Goal: Task Accomplishment & Management: Use online tool/utility

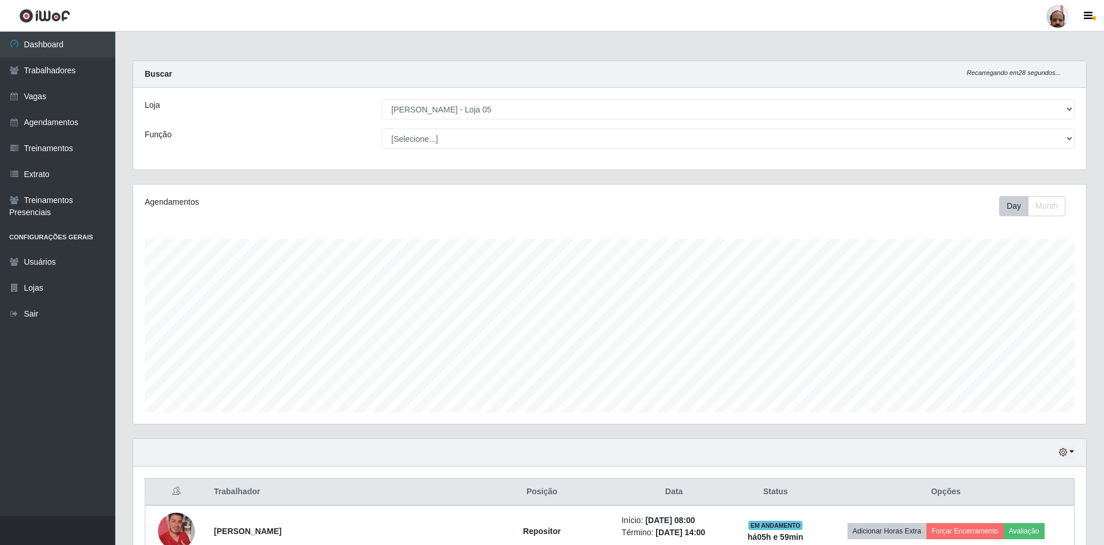
select select "252"
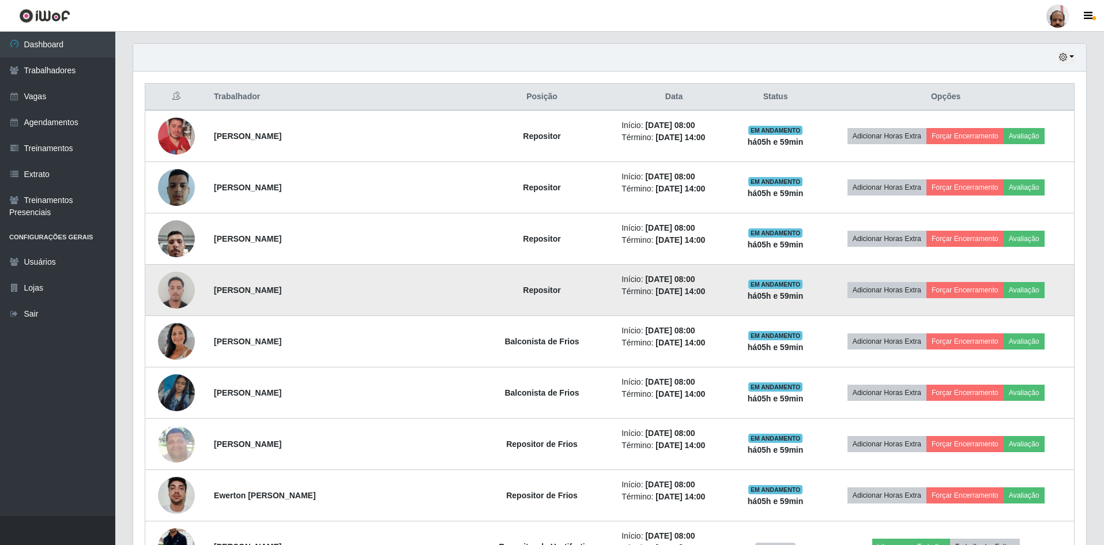
scroll to position [453, 0]
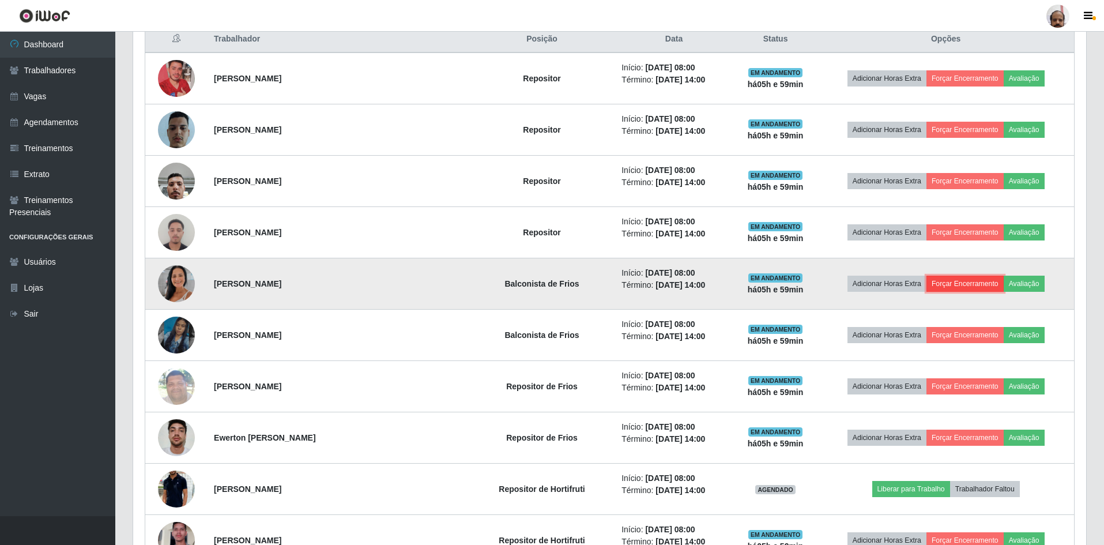
click at [988, 278] on button "Forçar Encerramento" at bounding box center [964, 284] width 77 height 16
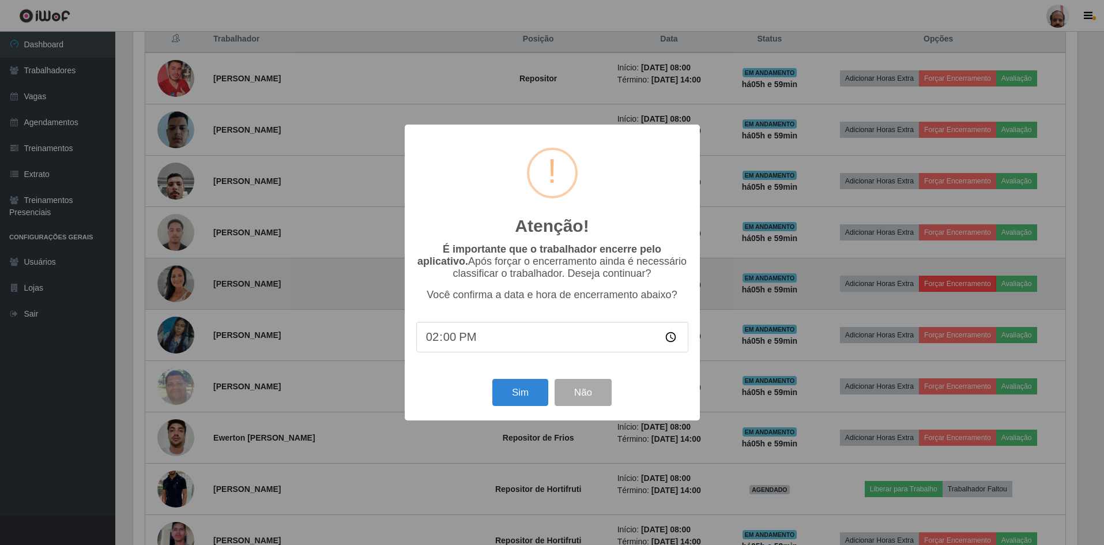
scroll to position [239, 947]
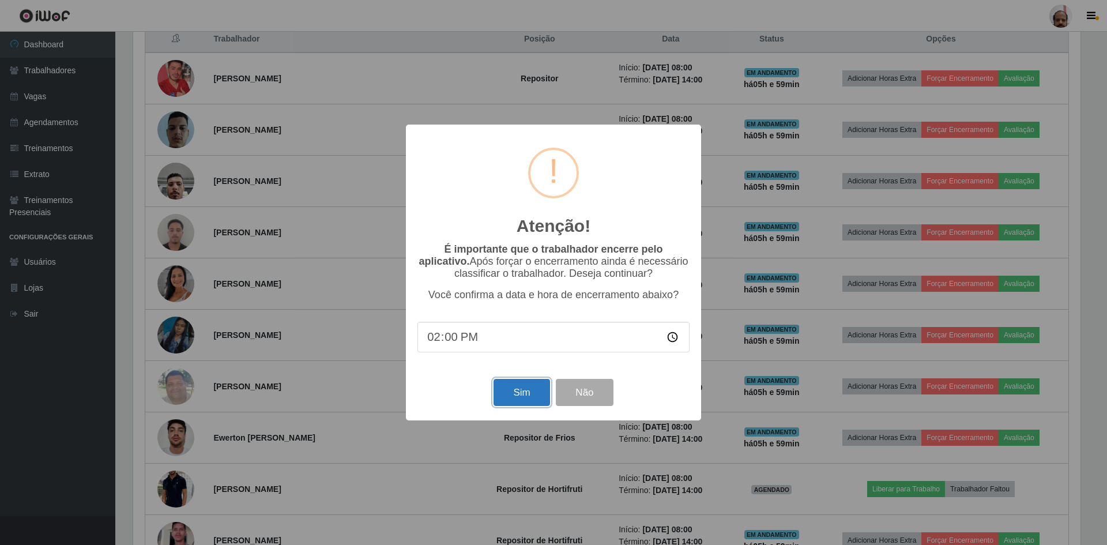
click at [522, 399] on button "Sim" at bounding box center [521, 392] width 56 height 27
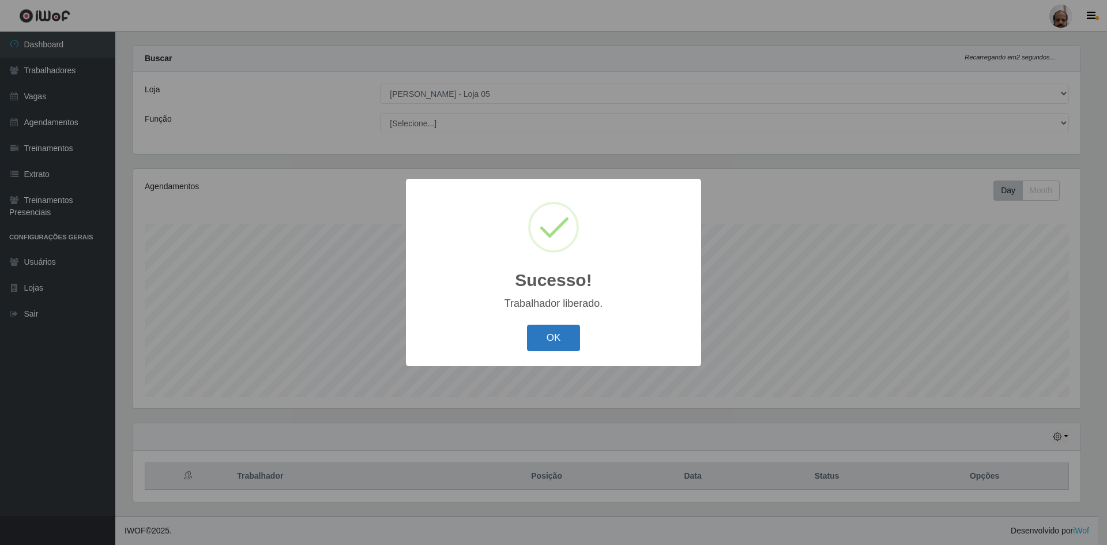
click at [558, 340] on button "OK" at bounding box center [554, 338] width 54 height 27
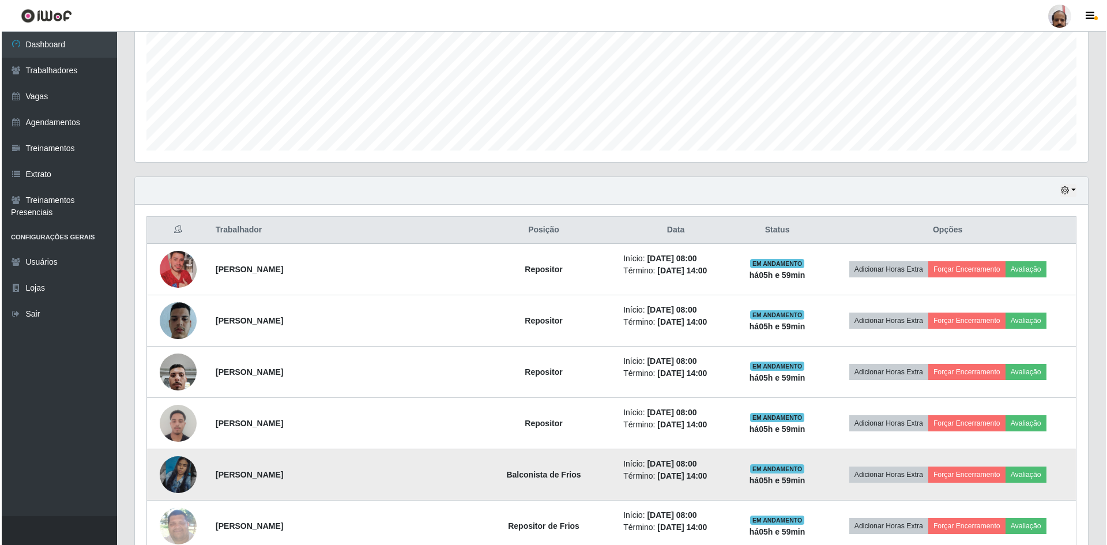
scroll to position [288, 0]
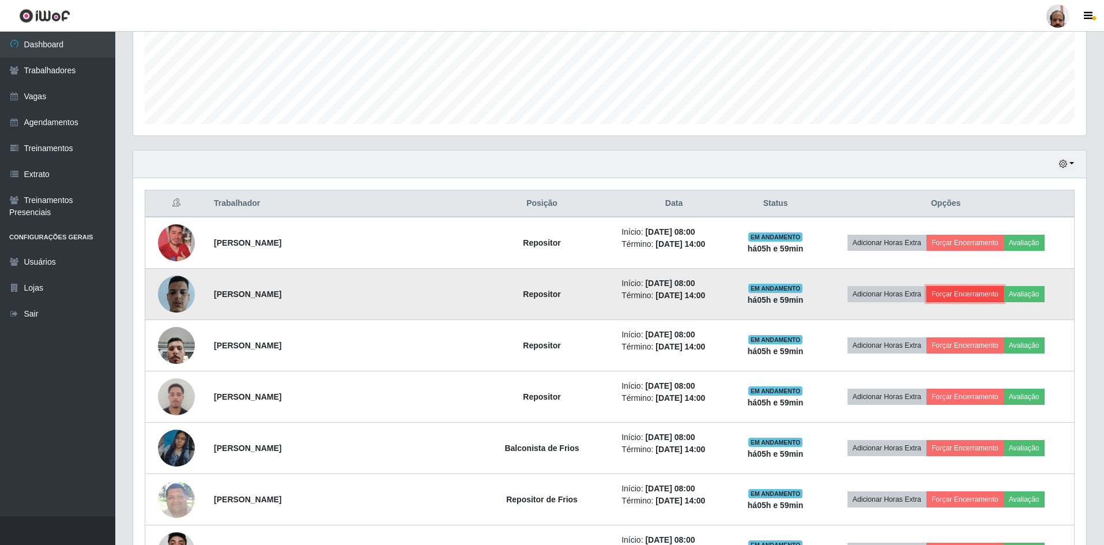
click at [974, 287] on button "Forçar Encerramento" at bounding box center [964, 294] width 77 height 16
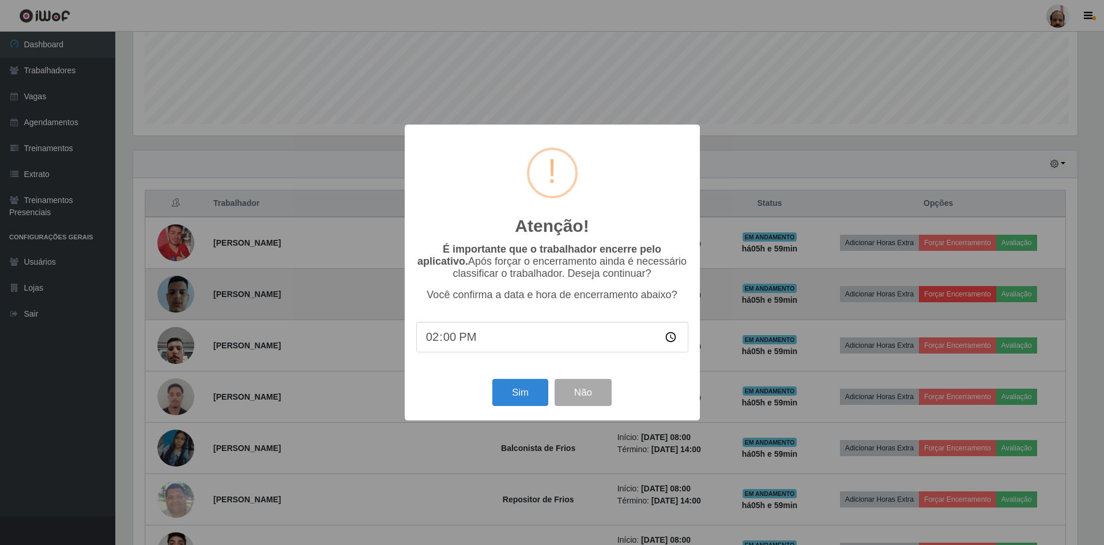
scroll to position [239, 947]
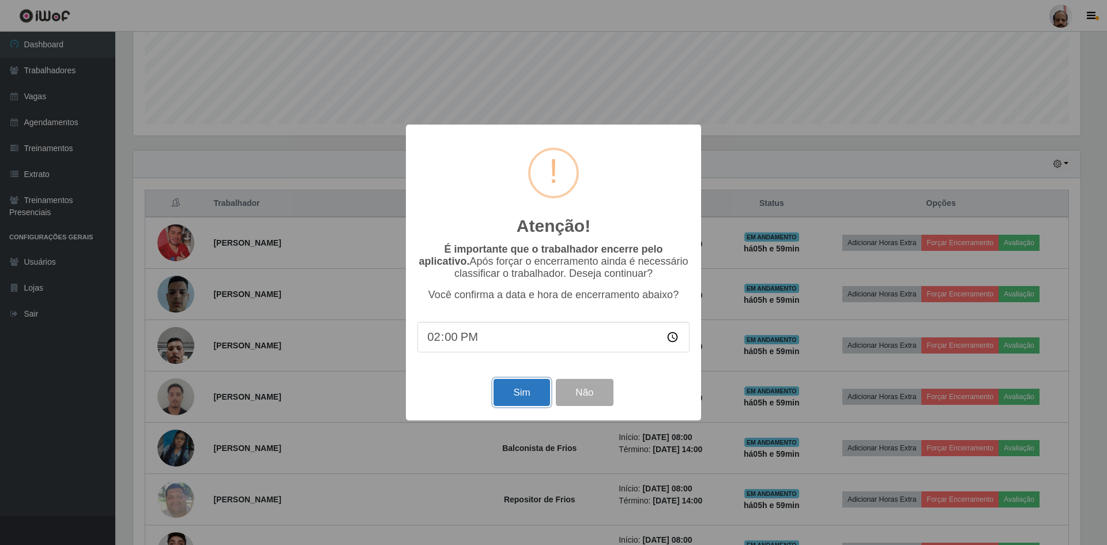
click at [524, 389] on button "Sim" at bounding box center [521, 392] width 56 height 27
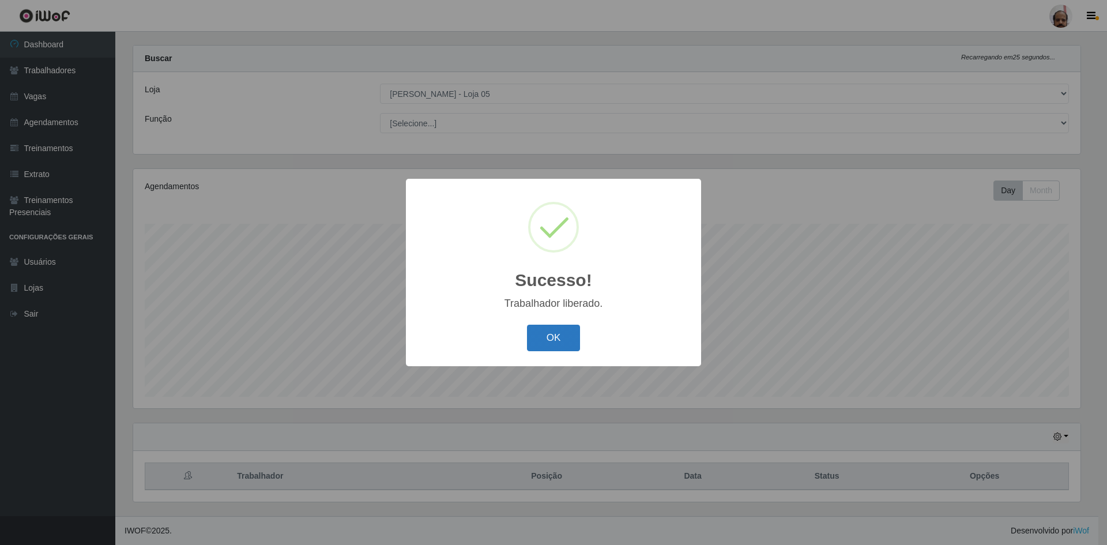
click at [553, 333] on button "OK" at bounding box center [554, 338] width 54 height 27
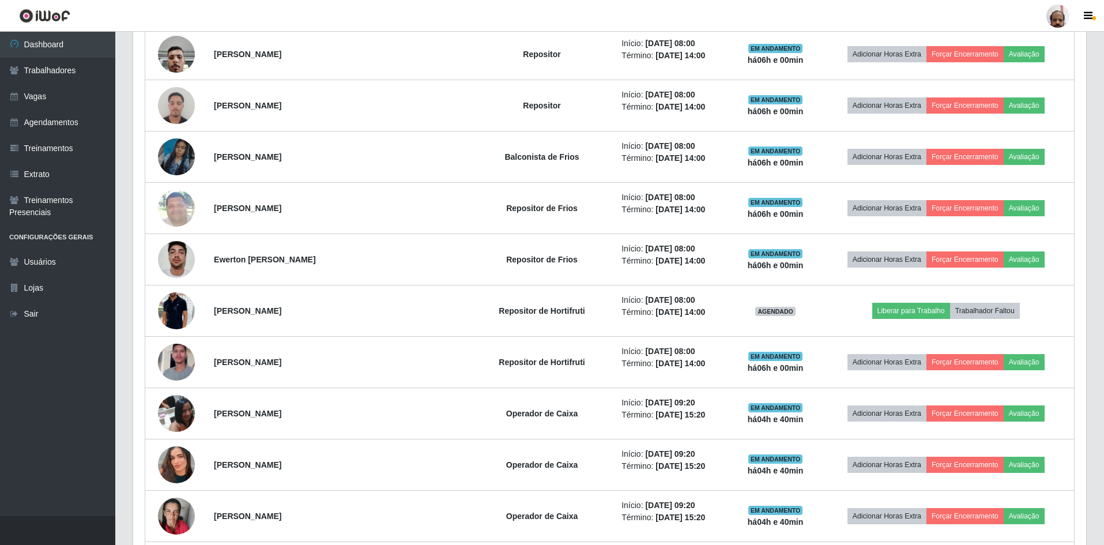
scroll to position [534, 0]
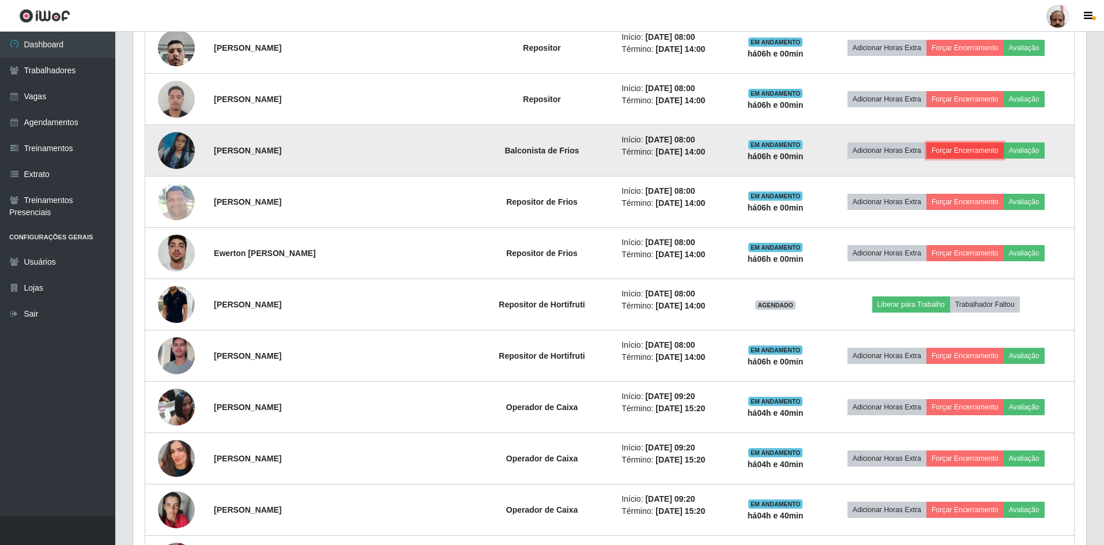
click at [986, 148] on button "Forçar Encerramento" at bounding box center [964, 150] width 77 height 16
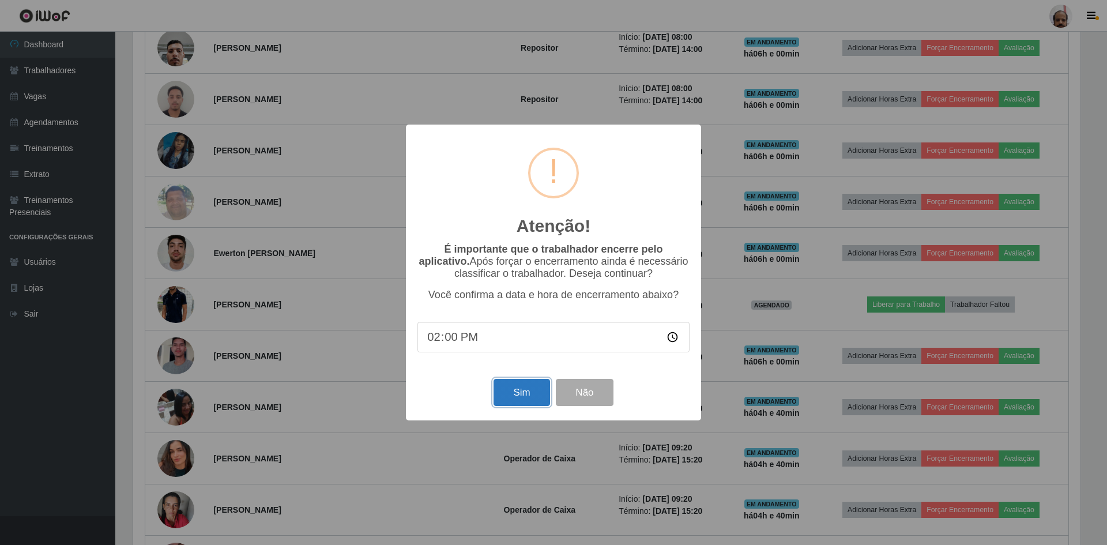
click at [525, 401] on button "Sim" at bounding box center [521, 392] width 56 height 27
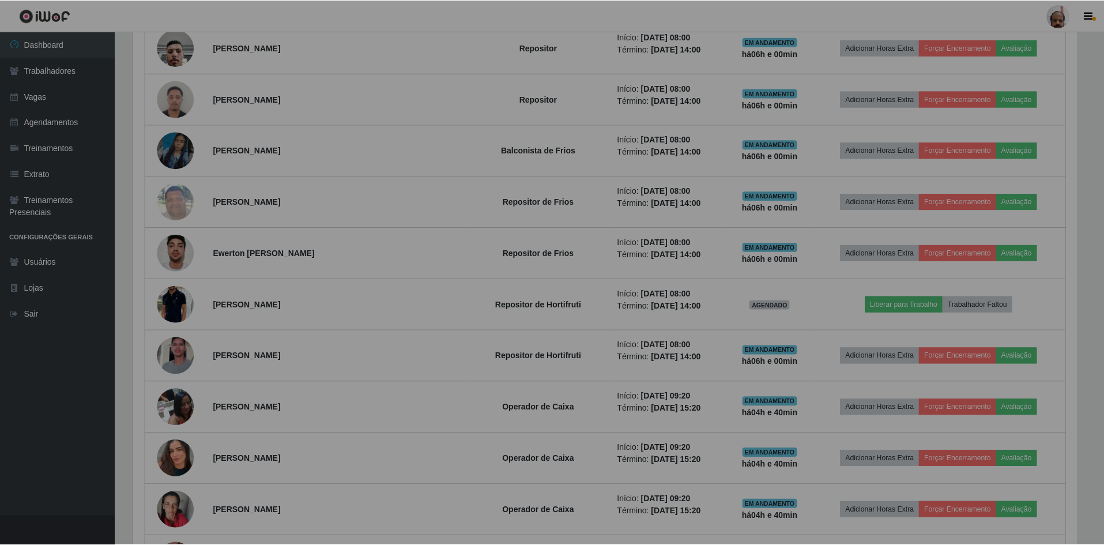
scroll to position [0, 0]
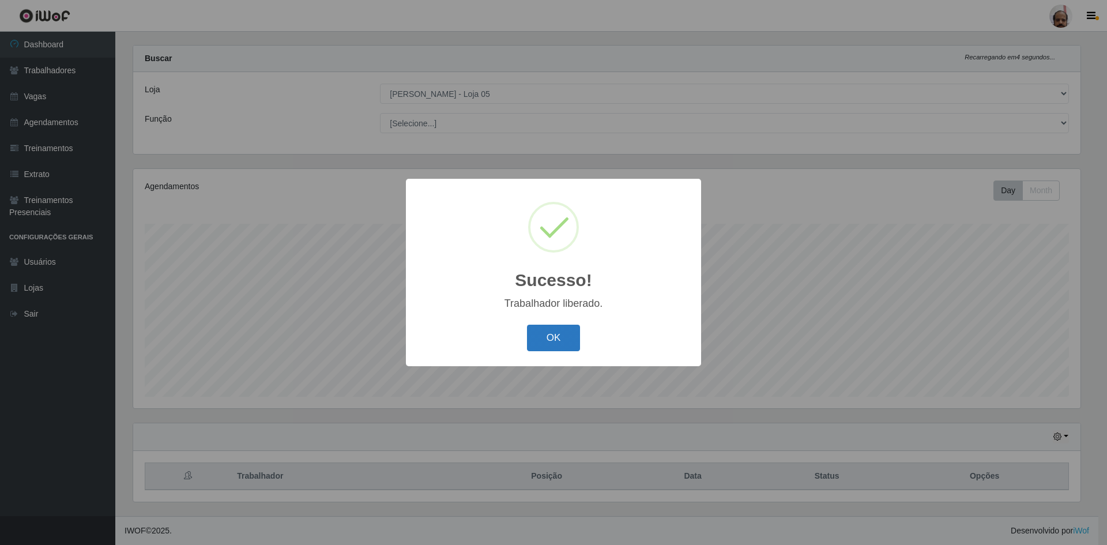
click at [542, 331] on button "OK" at bounding box center [554, 338] width 54 height 27
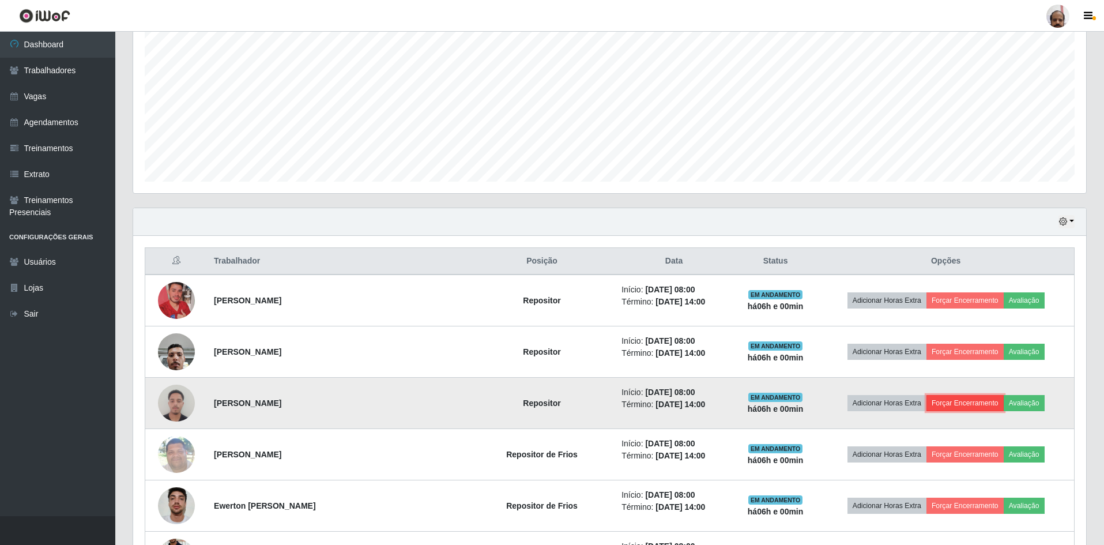
click at [975, 401] on button "Forçar Encerramento" at bounding box center [964, 403] width 77 height 16
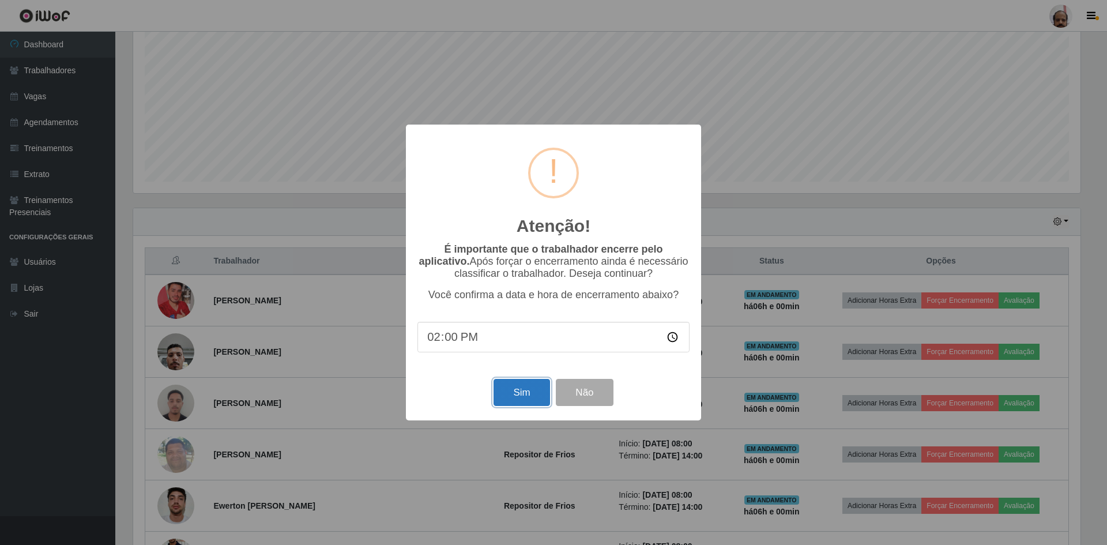
click at [508, 400] on button "Sim" at bounding box center [521, 392] width 56 height 27
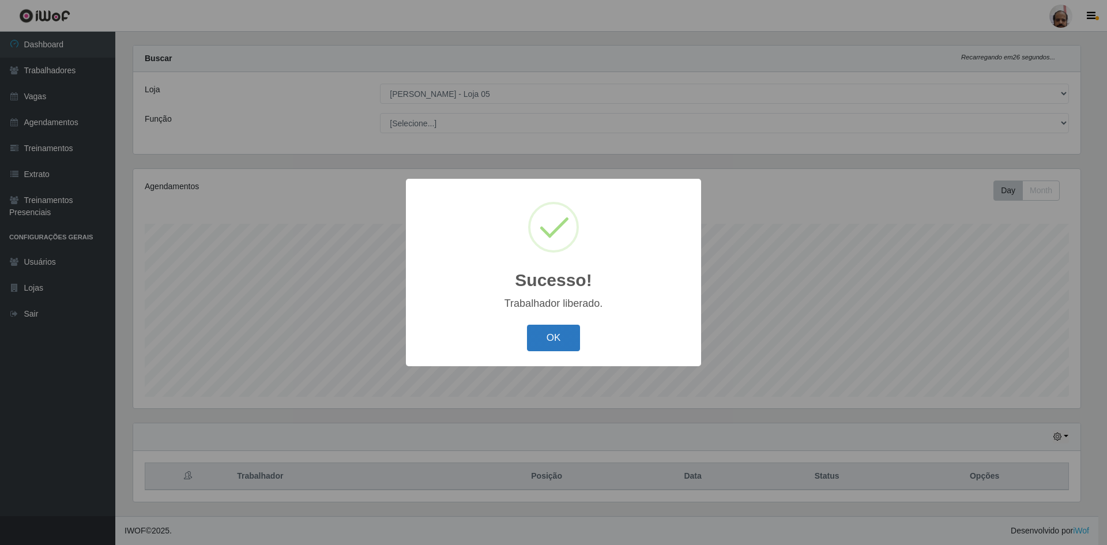
click at [551, 337] on button "OK" at bounding box center [554, 338] width 54 height 27
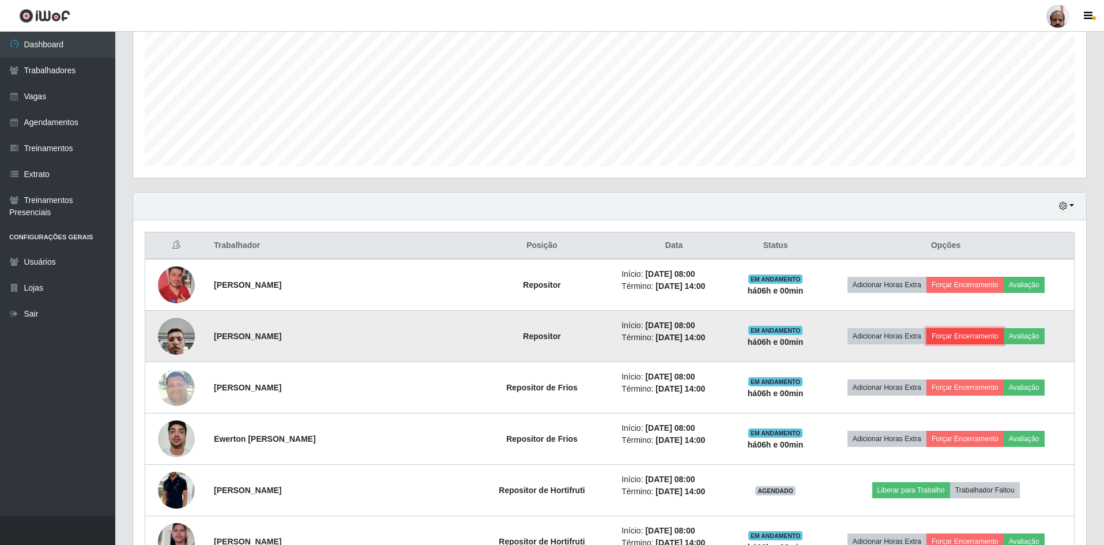
click at [967, 332] on button "Forçar Encerramento" at bounding box center [964, 336] width 77 height 16
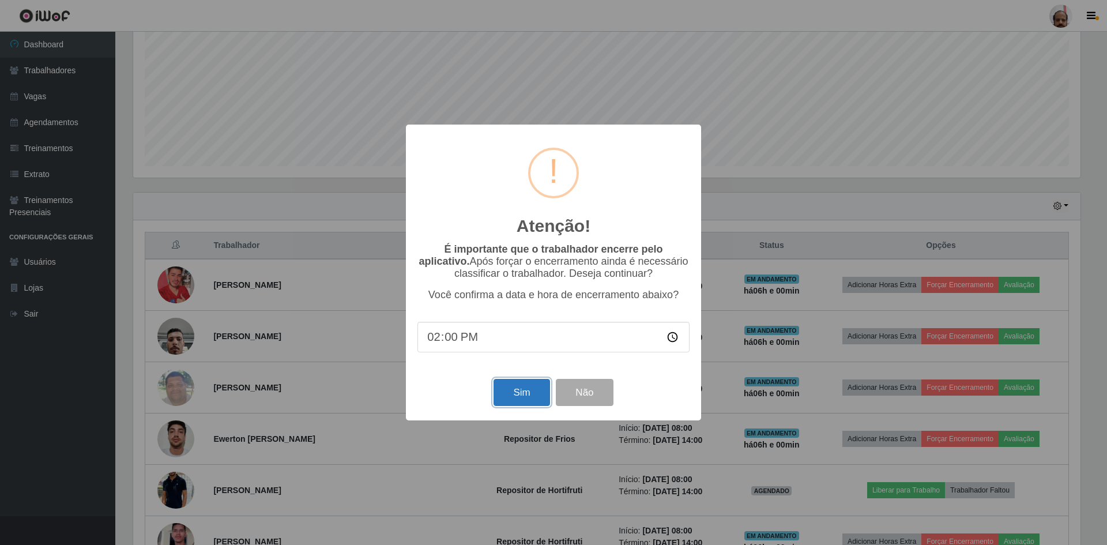
click at [515, 401] on button "Sim" at bounding box center [521, 392] width 56 height 27
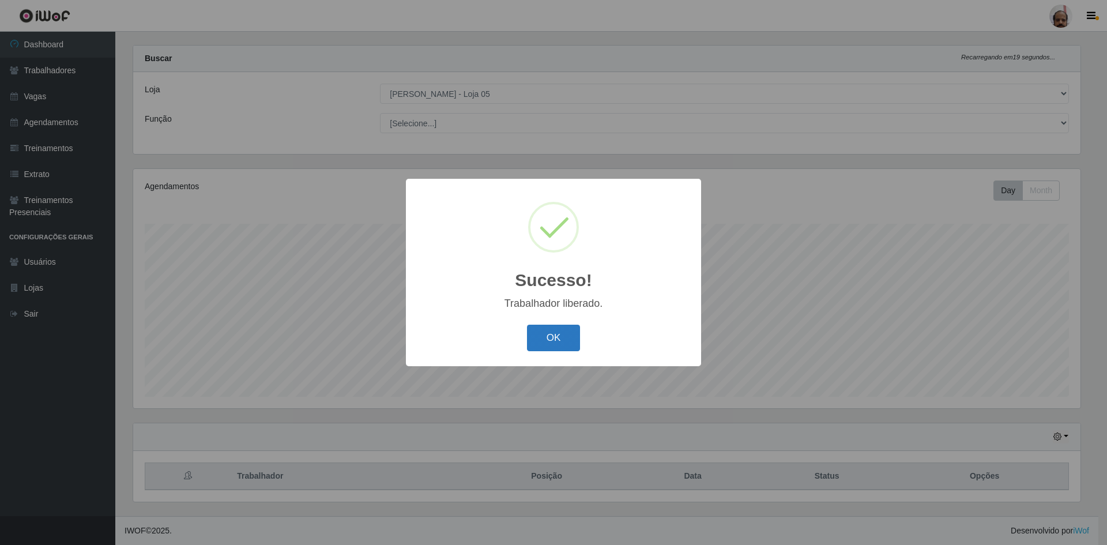
click at [552, 338] on button "OK" at bounding box center [554, 338] width 54 height 27
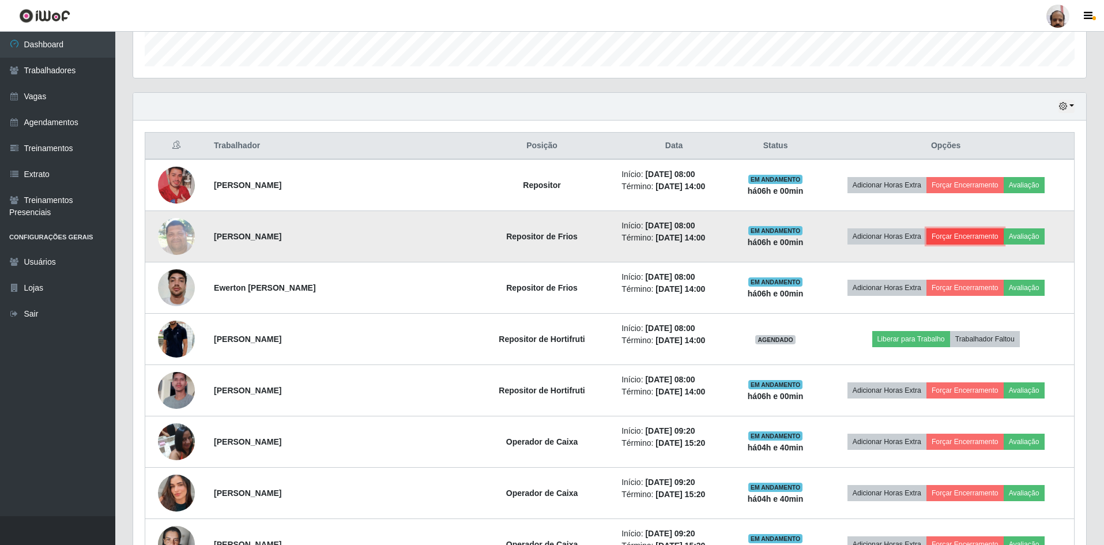
click at [955, 232] on button "Forçar Encerramento" at bounding box center [964, 236] width 77 height 16
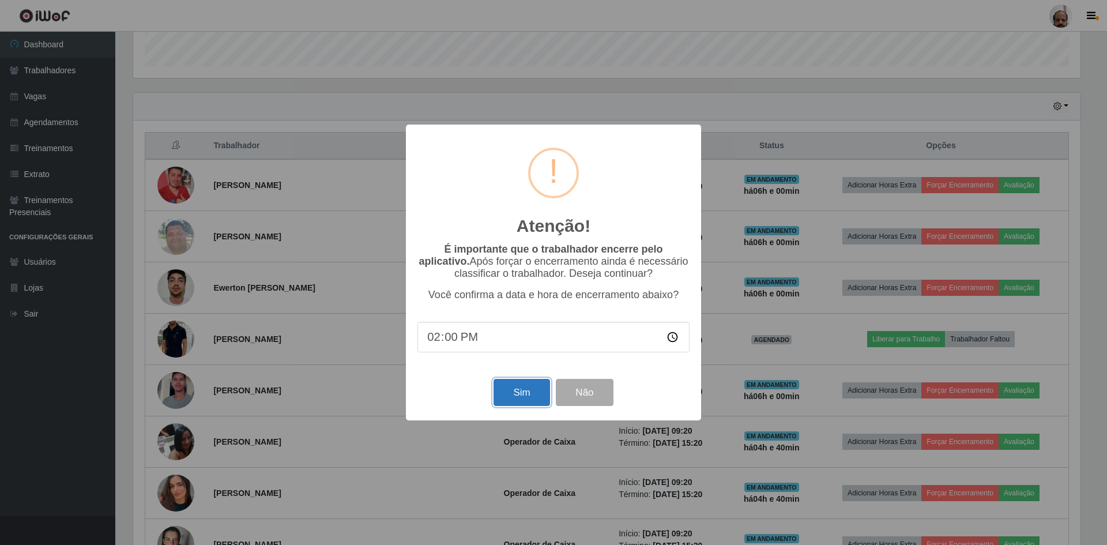
click at [507, 399] on button "Sim" at bounding box center [521, 392] width 56 height 27
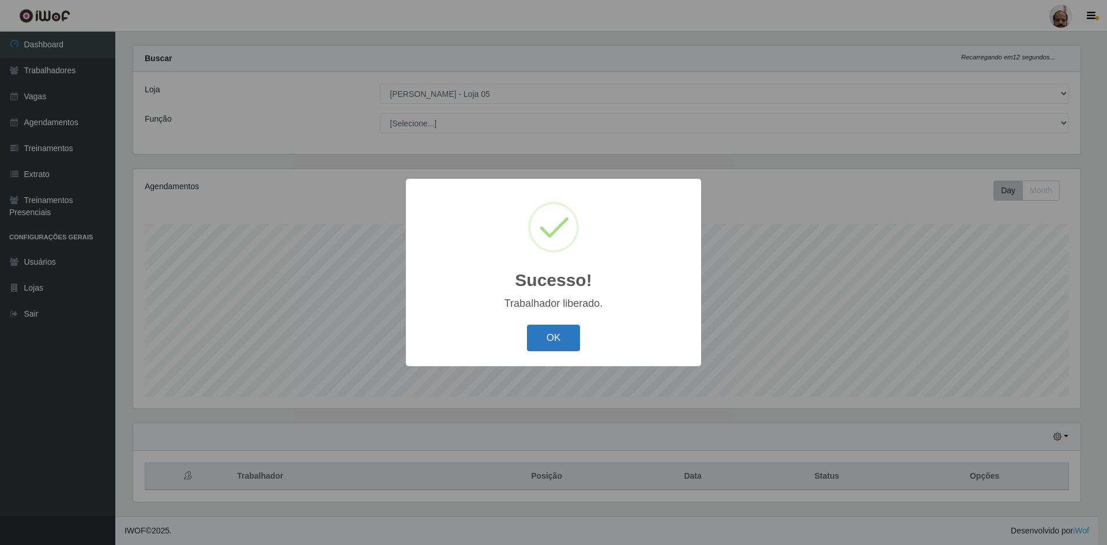
click at [562, 331] on button "OK" at bounding box center [554, 338] width 54 height 27
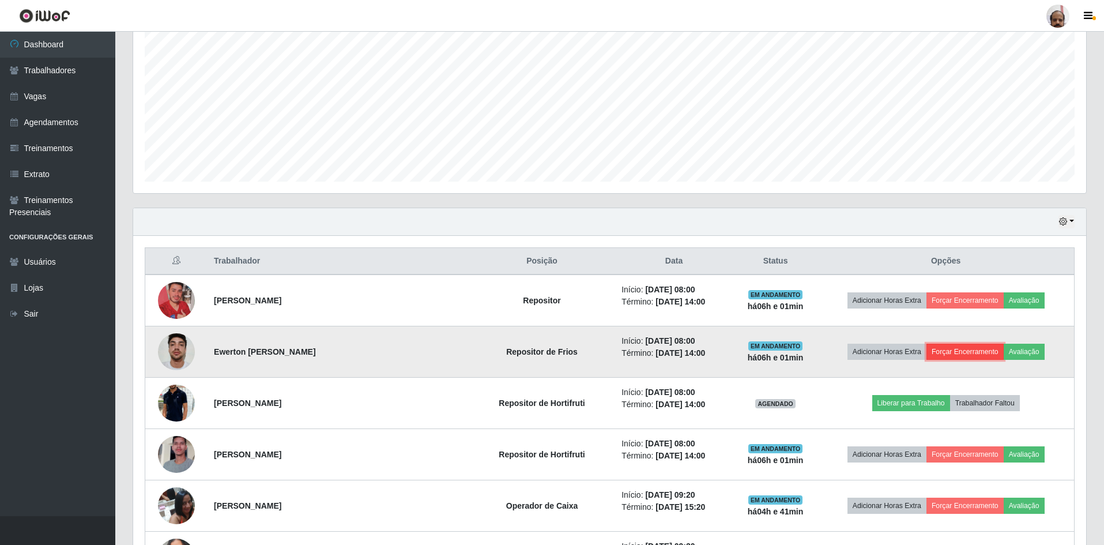
click at [955, 349] on button "Forçar Encerramento" at bounding box center [964, 352] width 77 height 16
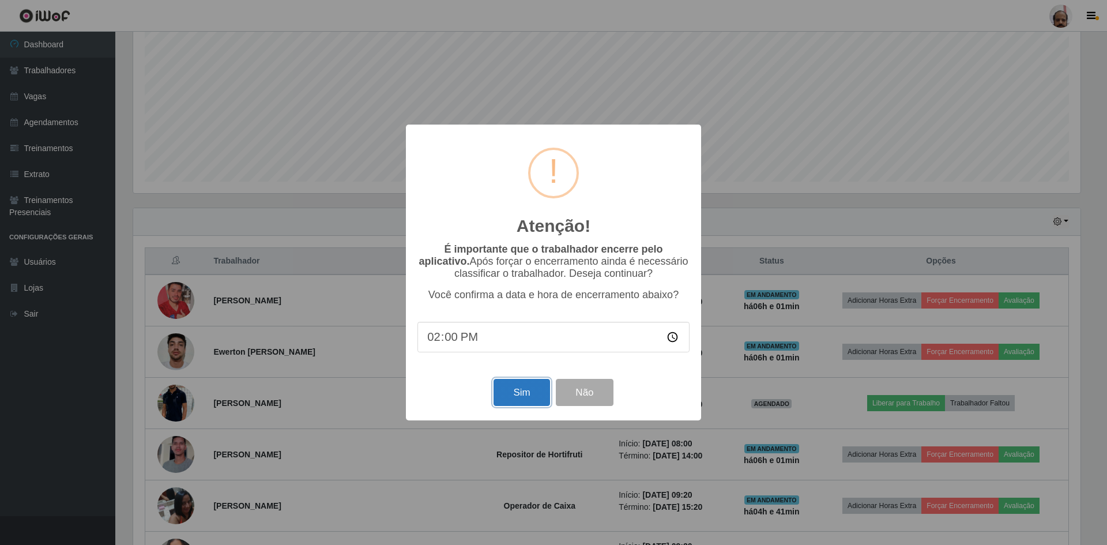
click at [522, 394] on button "Sim" at bounding box center [521, 392] width 56 height 27
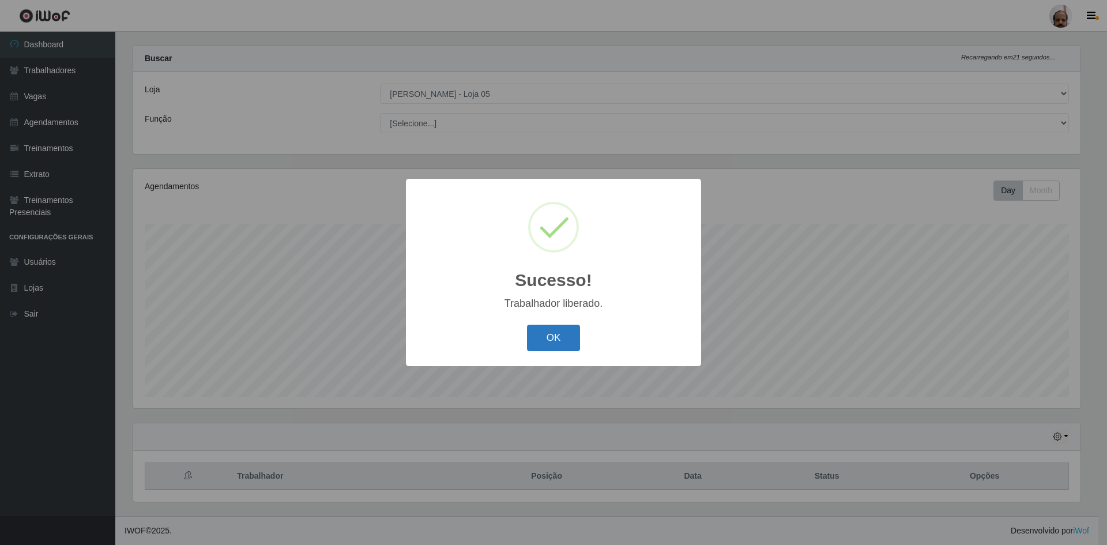
click at [546, 342] on button "OK" at bounding box center [554, 338] width 54 height 27
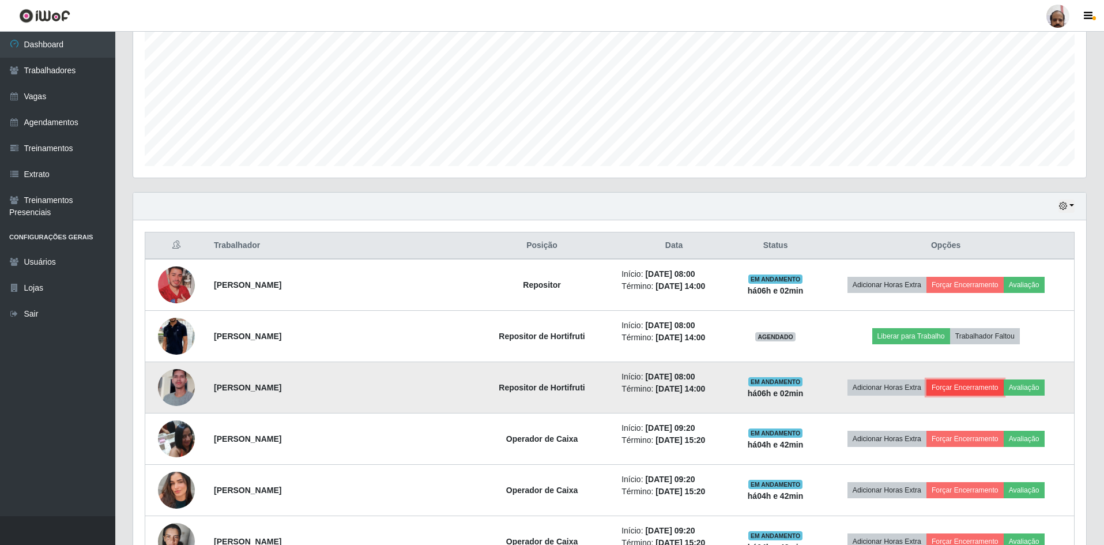
click at [960, 387] on button "Forçar Encerramento" at bounding box center [964, 387] width 77 height 16
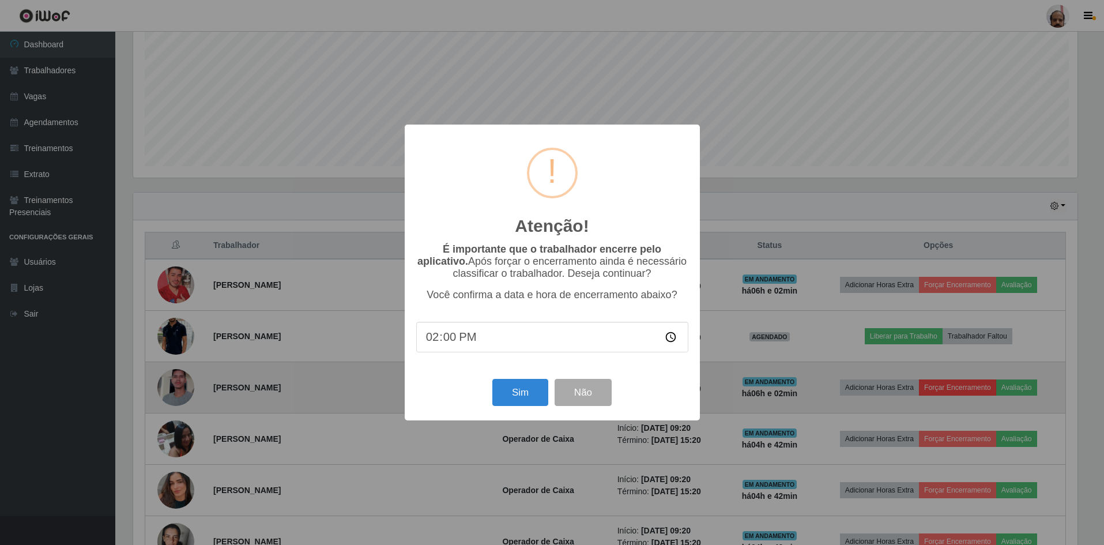
scroll to position [239, 947]
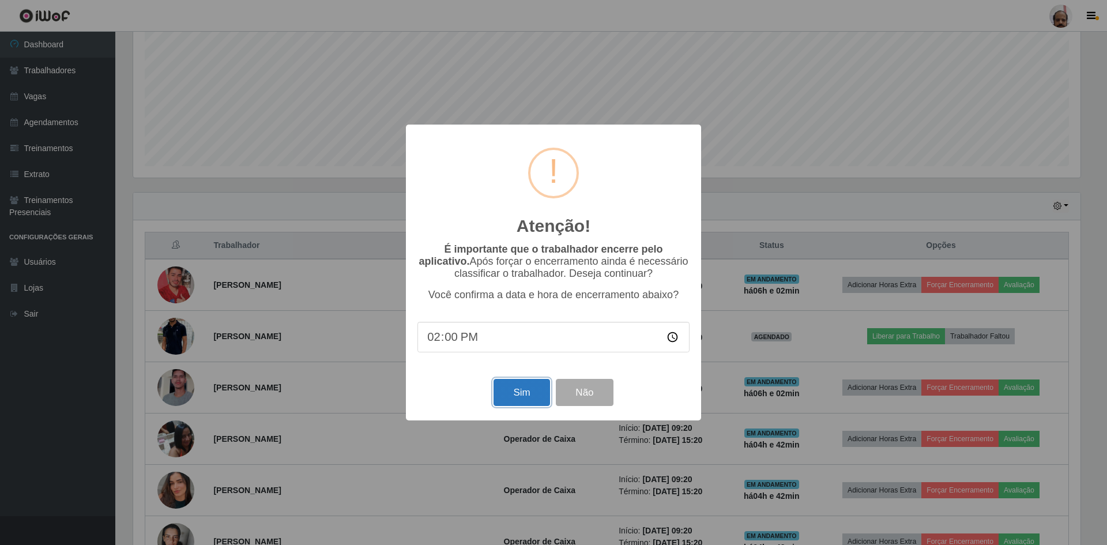
click at [521, 393] on button "Sim" at bounding box center [521, 392] width 56 height 27
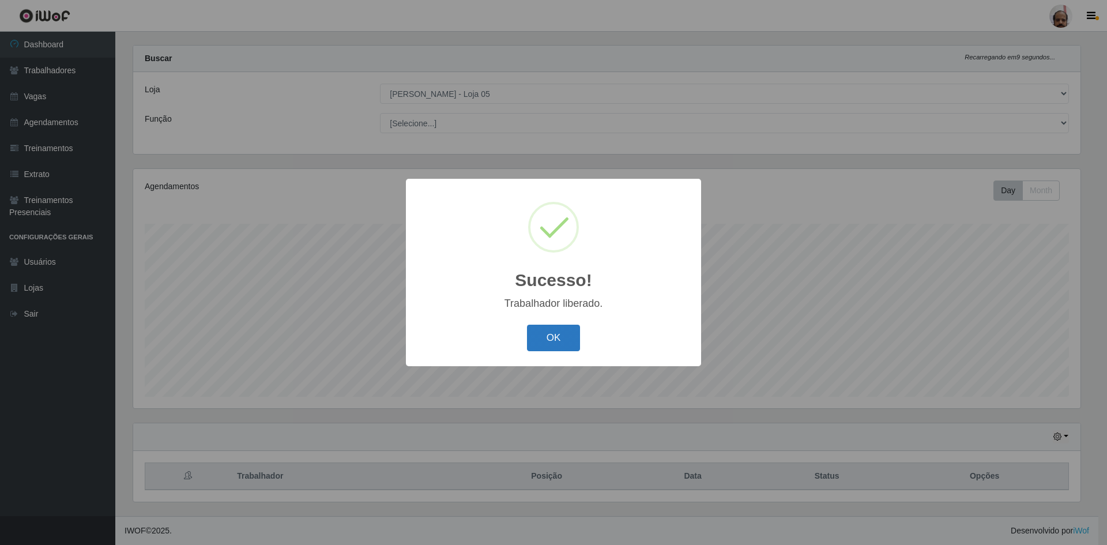
click at [564, 337] on button "OK" at bounding box center [554, 338] width 54 height 27
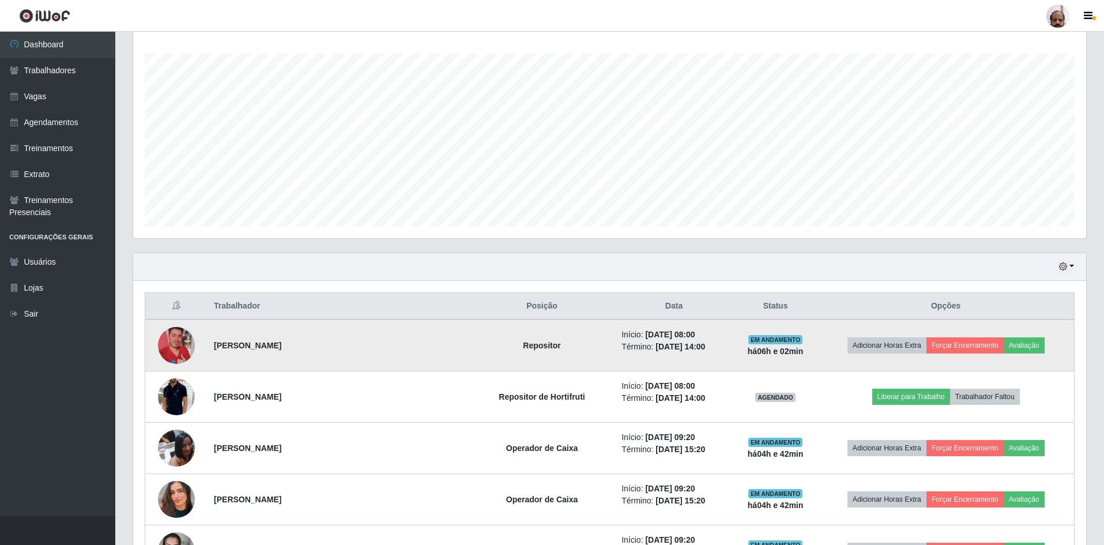
scroll to position [246, 0]
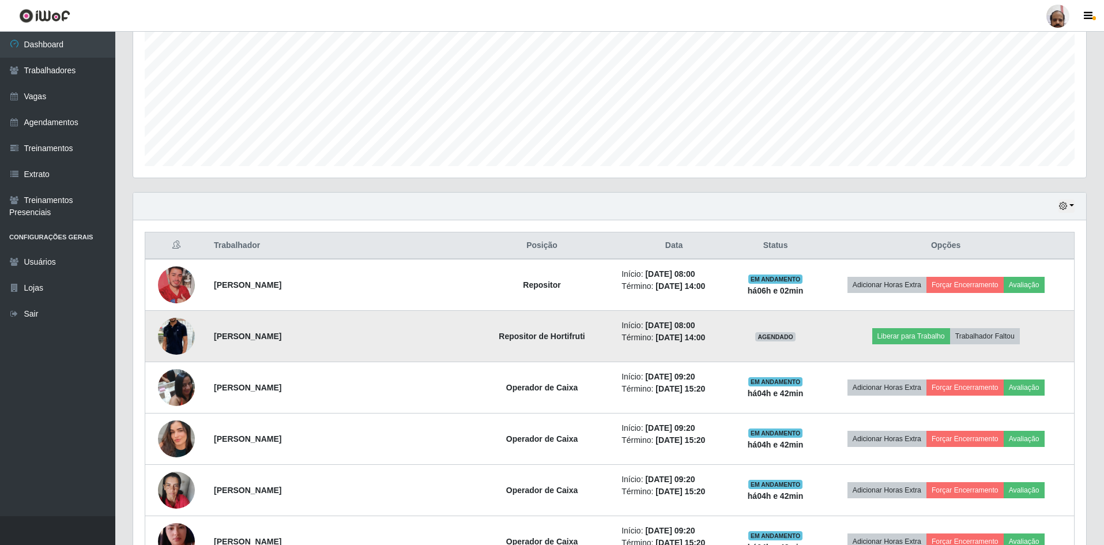
click at [180, 341] on img at bounding box center [176, 336] width 37 height 78
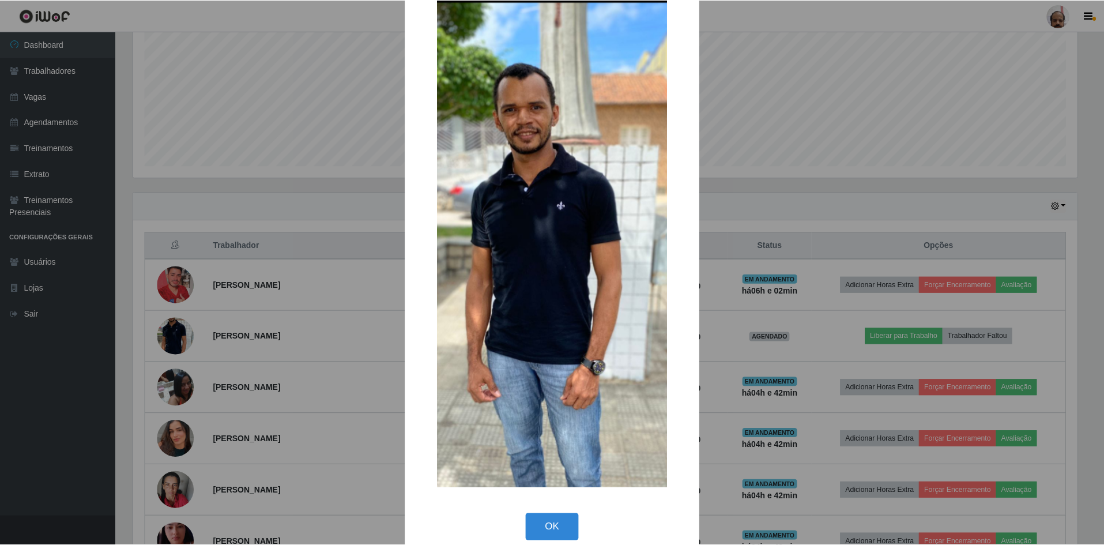
scroll to position [44, 0]
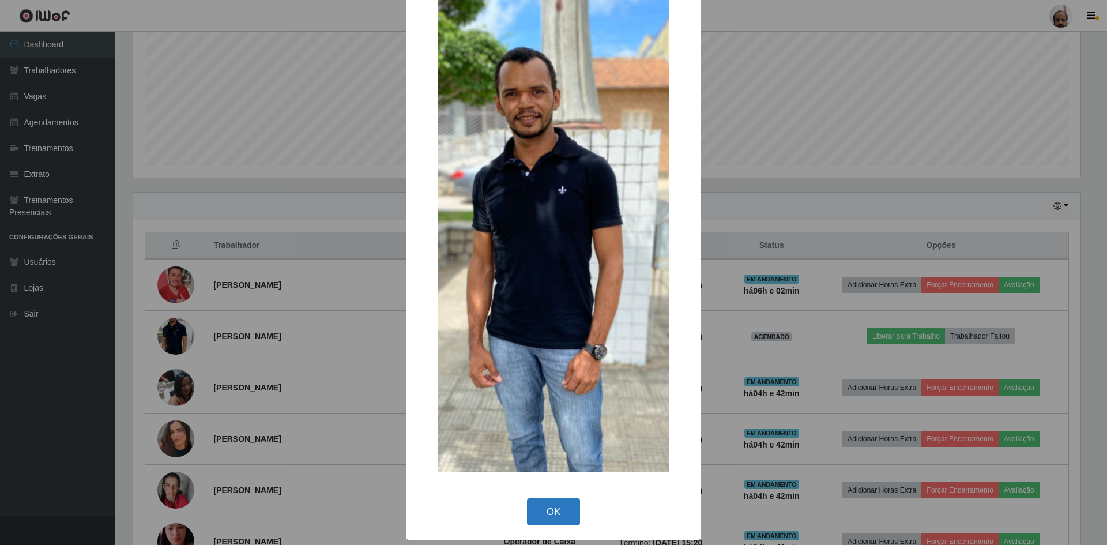
click at [555, 504] on button "OK" at bounding box center [554, 511] width 54 height 27
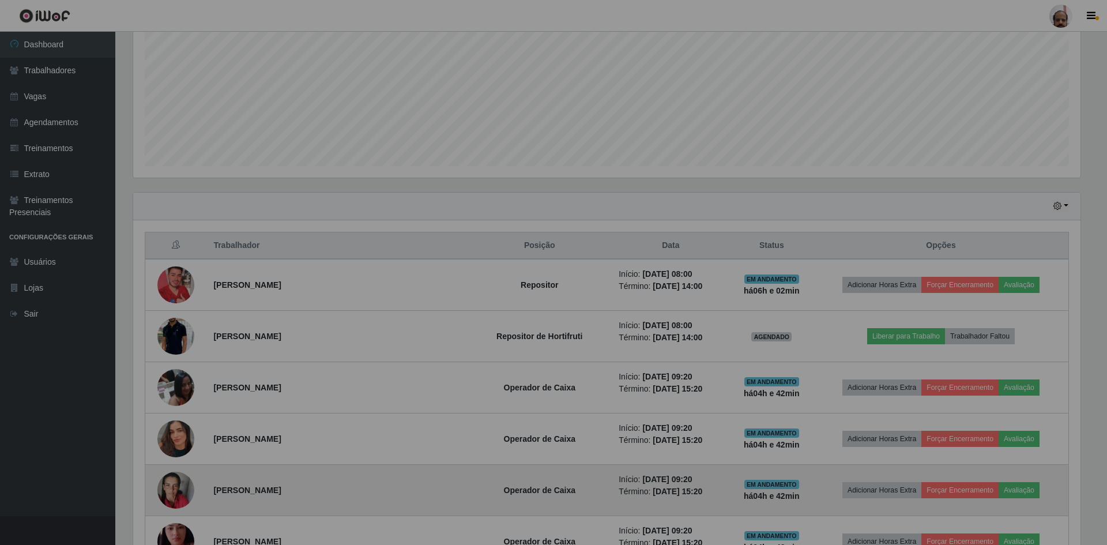
scroll to position [239, 953]
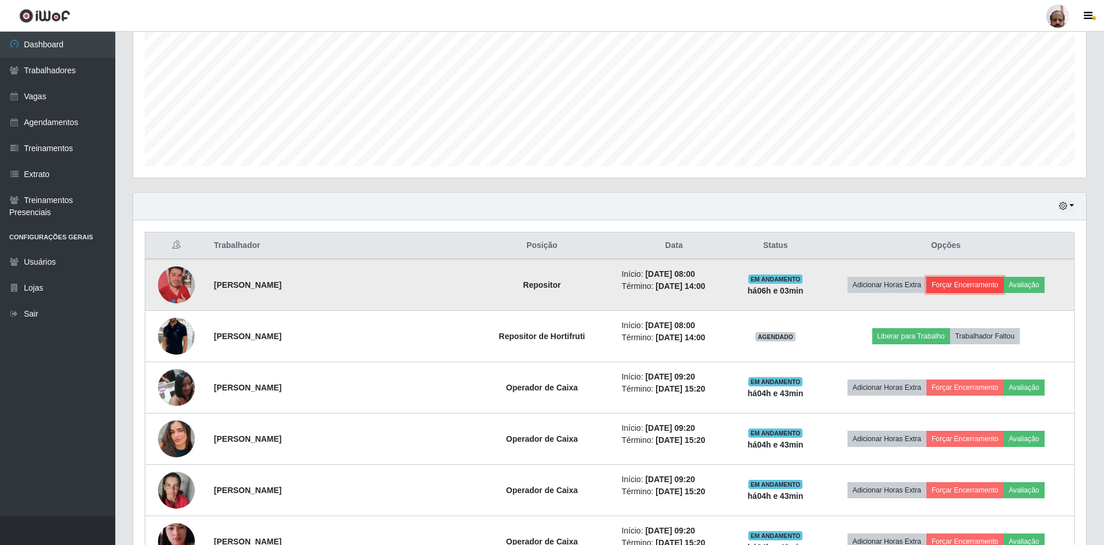
click at [964, 280] on button "Forçar Encerramento" at bounding box center [964, 285] width 77 height 16
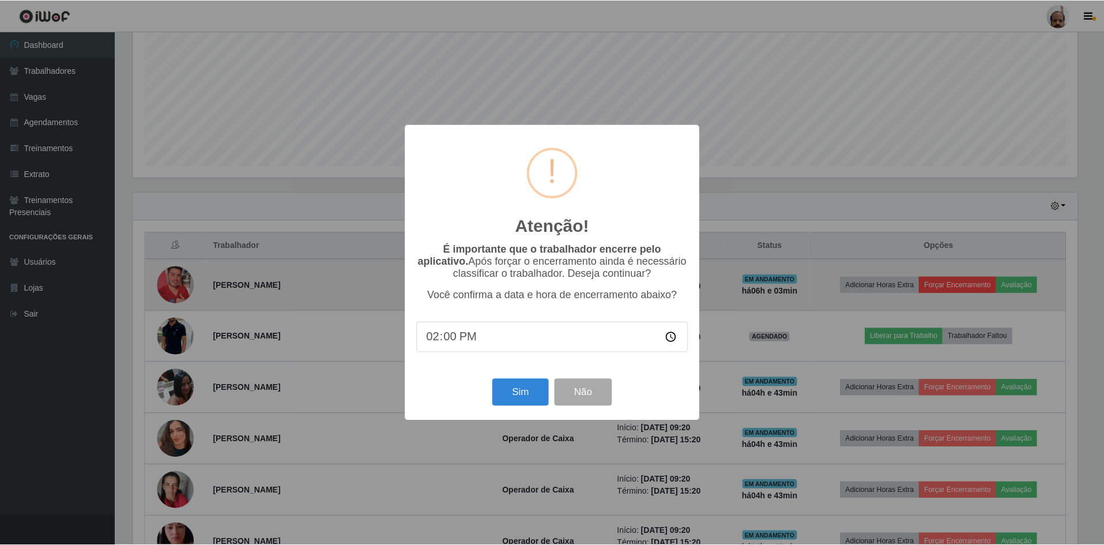
scroll to position [239, 947]
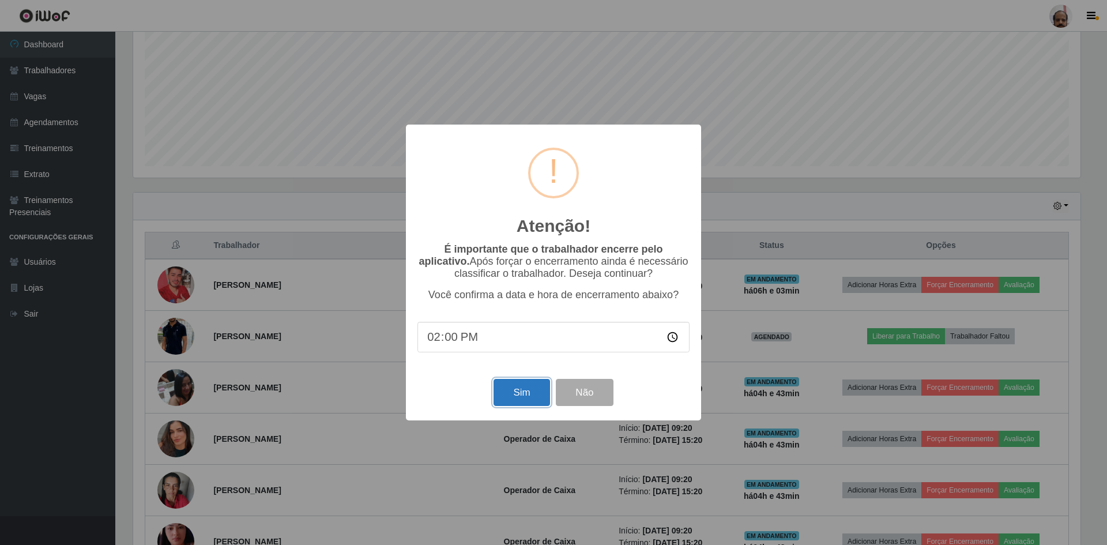
click at [510, 396] on button "Sim" at bounding box center [521, 392] width 56 height 27
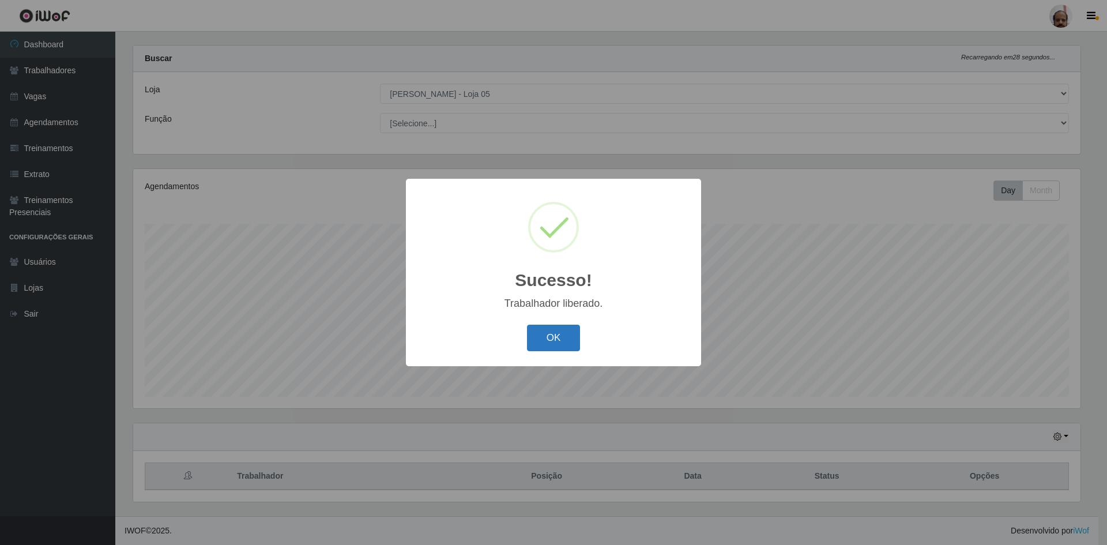
click at [536, 338] on button "OK" at bounding box center [554, 338] width 54 height 27
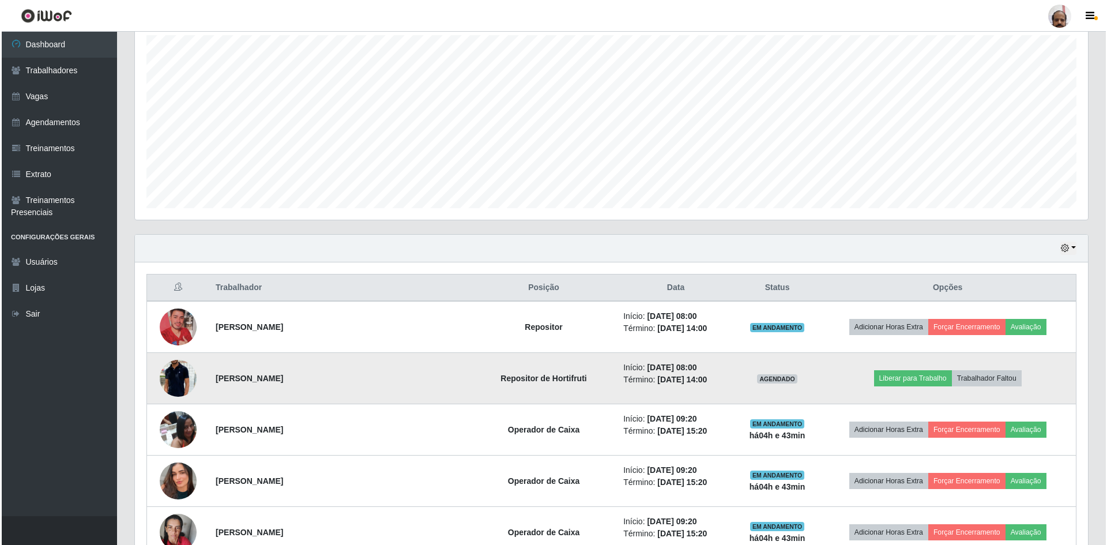
scroll to position [231, 0]
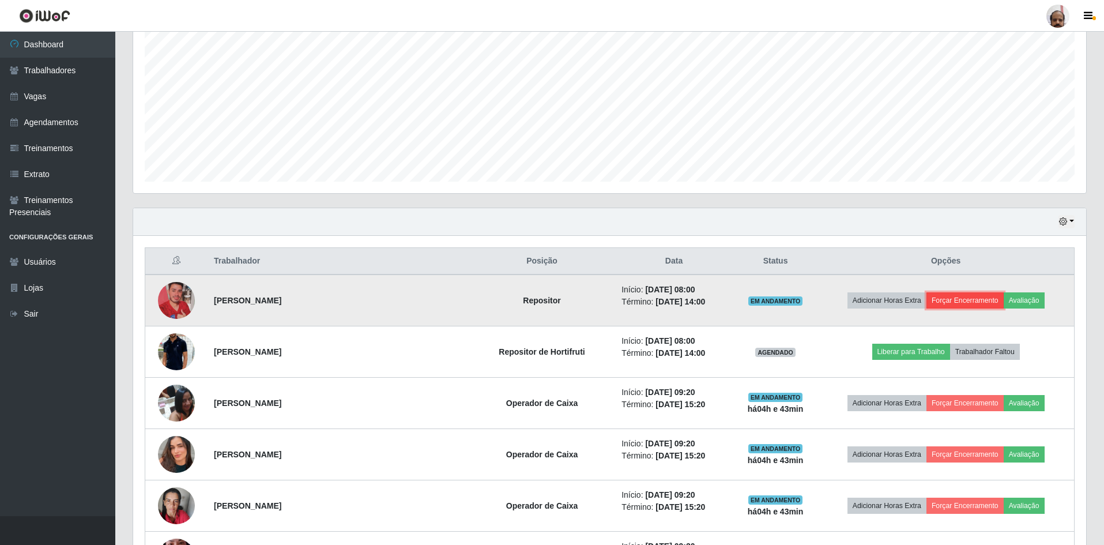
click at [978, 299] on button "Forçar Encerramento" at bounding box center [964, 300] width 77 height 16
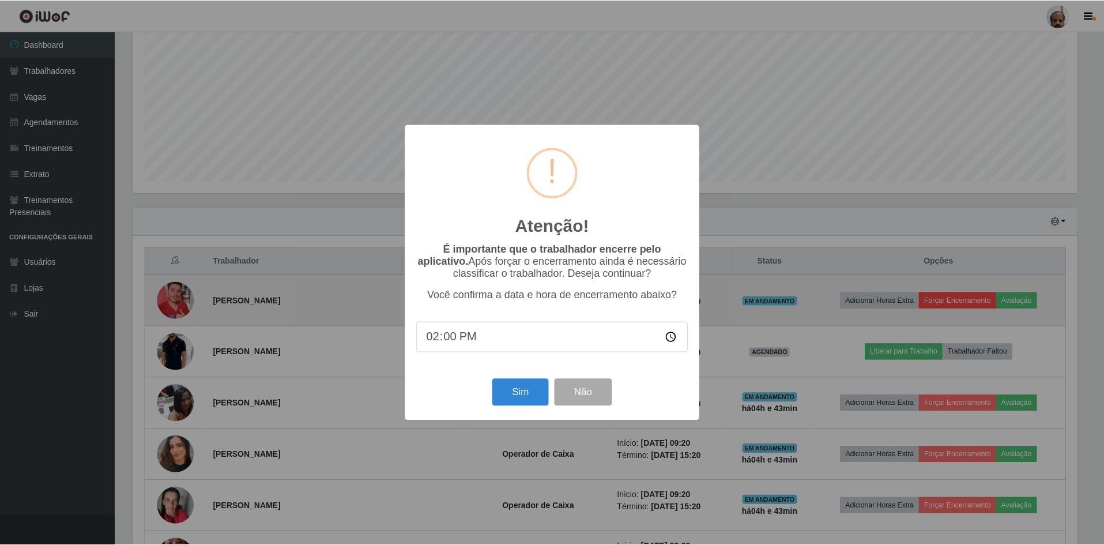
scroll to position [239, 947]
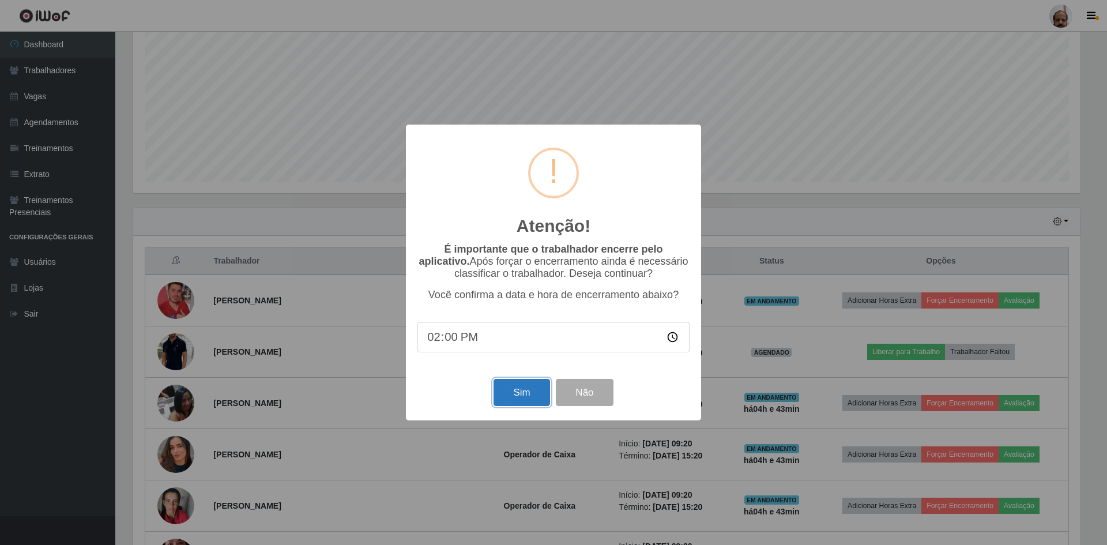
click at [510, 398] on button "Sim" at bounding box center [521, 392] width 56 height 27
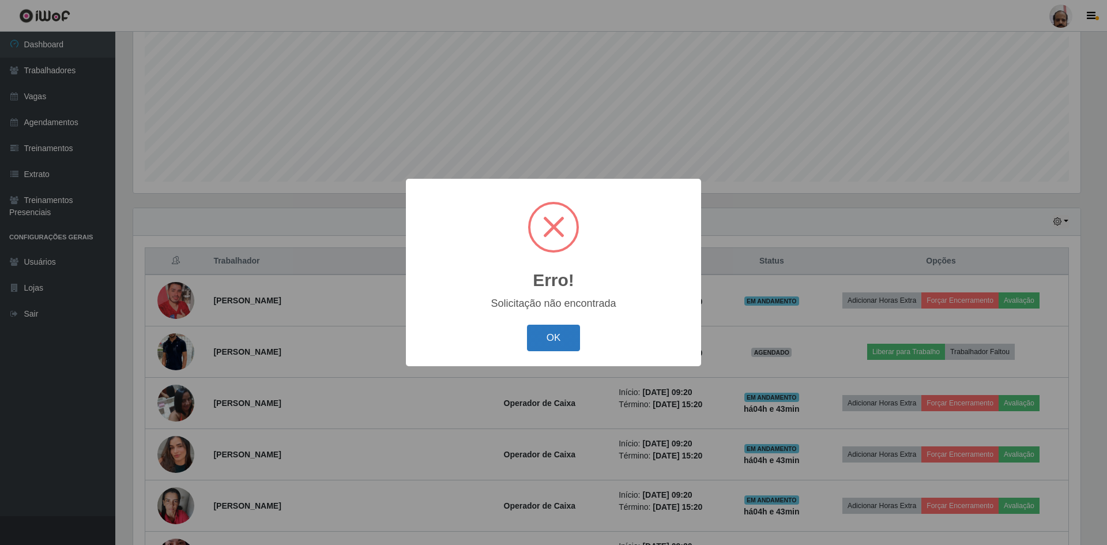
click at [552, 331] on button "OK" at bounding box center [554, 338] width 54 height 27
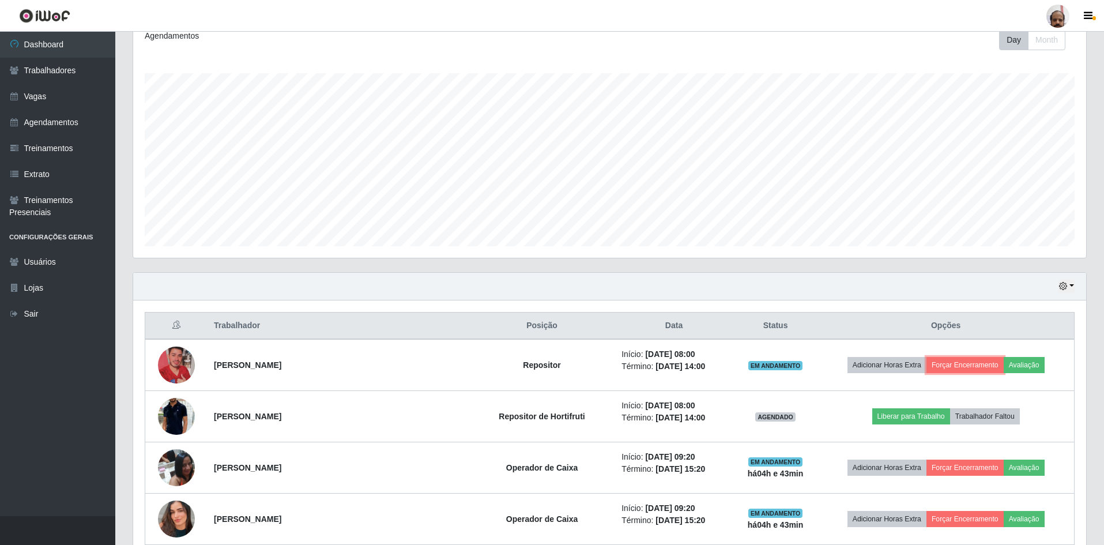
scroll to position [231, 0]
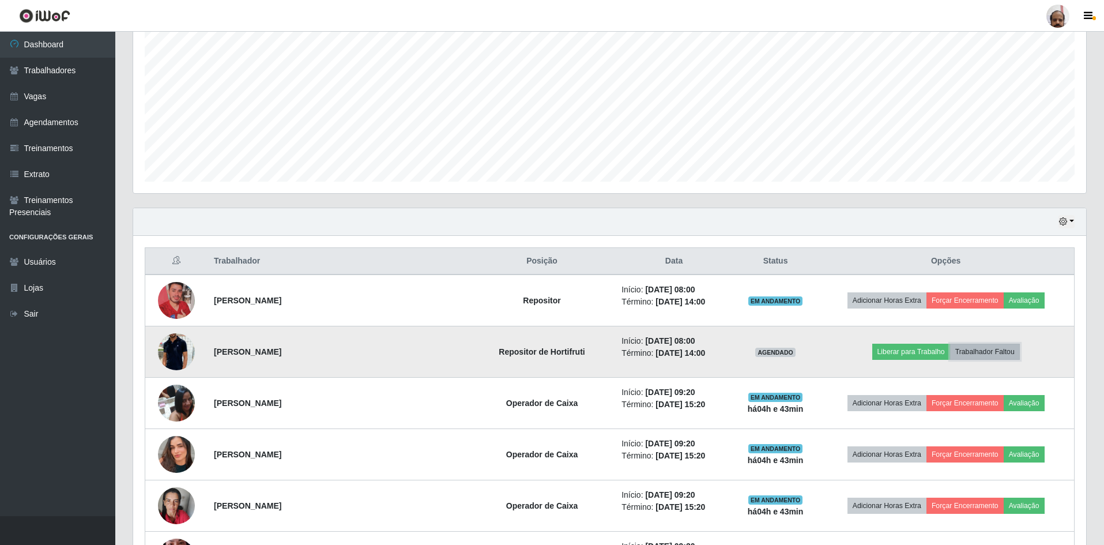
click at [994, 349] on button "Trabalhador Faltou" at bounding box center [985, 352] width 70 height 16
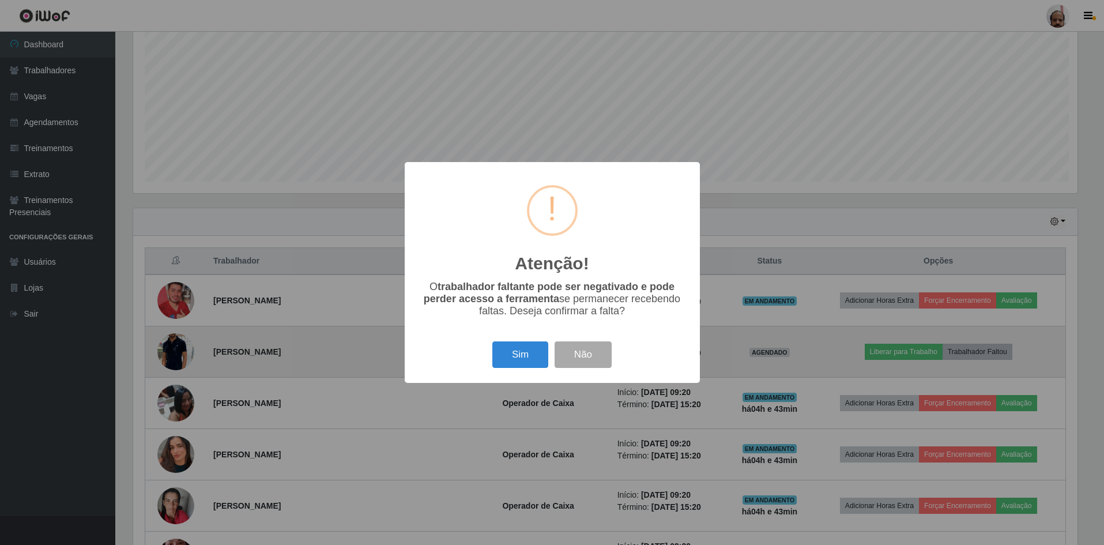
scroll to position [239, 947]
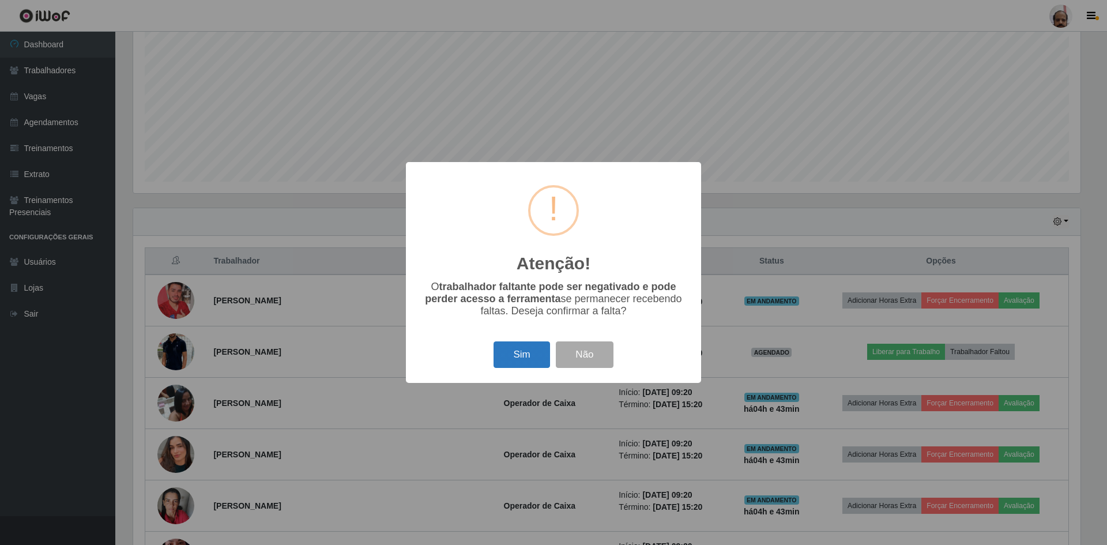
click at [518, 356] on button "Sim" at bounding box center [521, 354] width 56 height 27
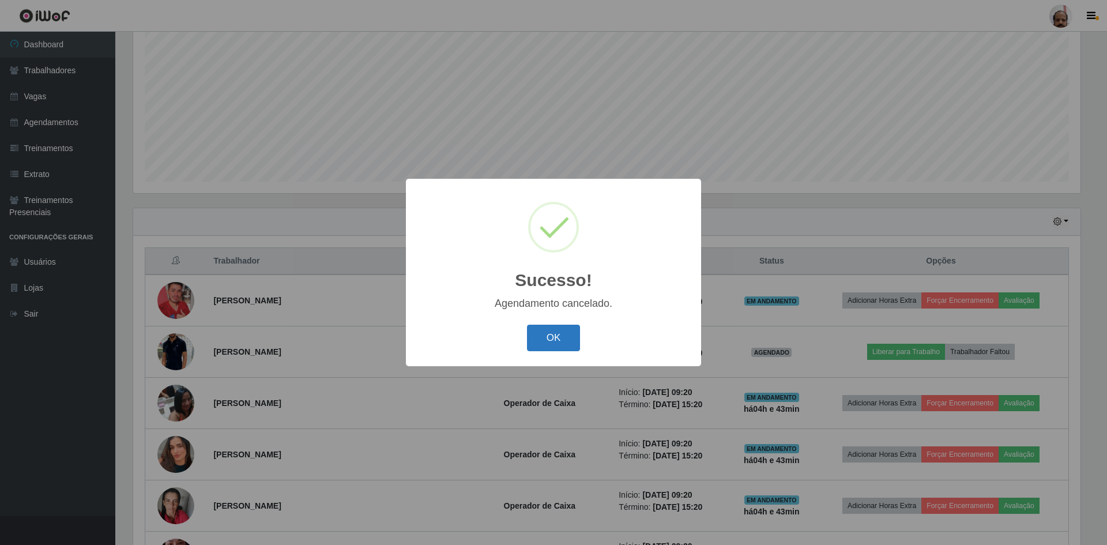
click at [542, 341] on button "OK" at bounding box center [554, 338] width 54 height 27
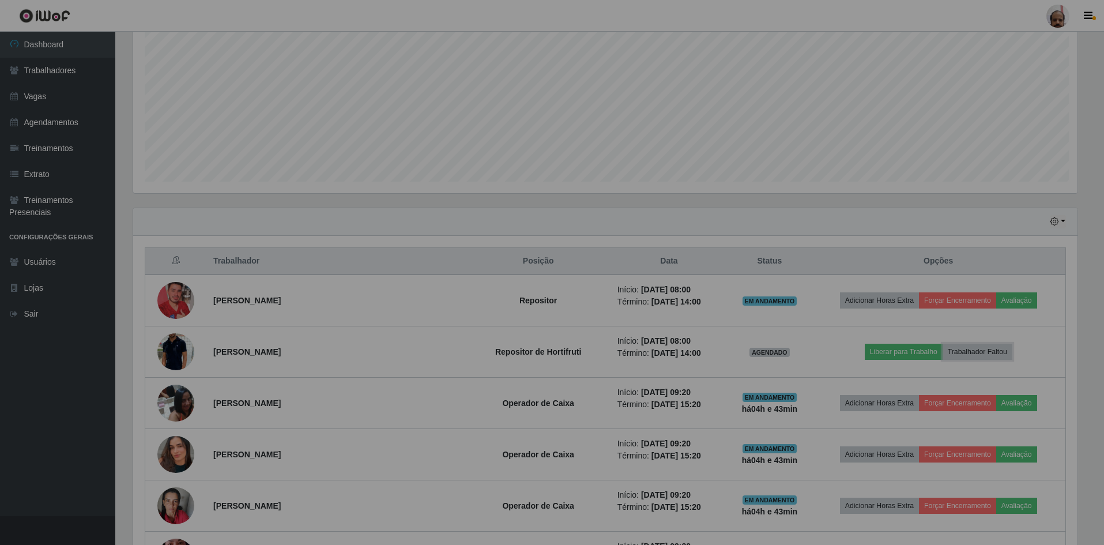
scroll to position [239, 953]
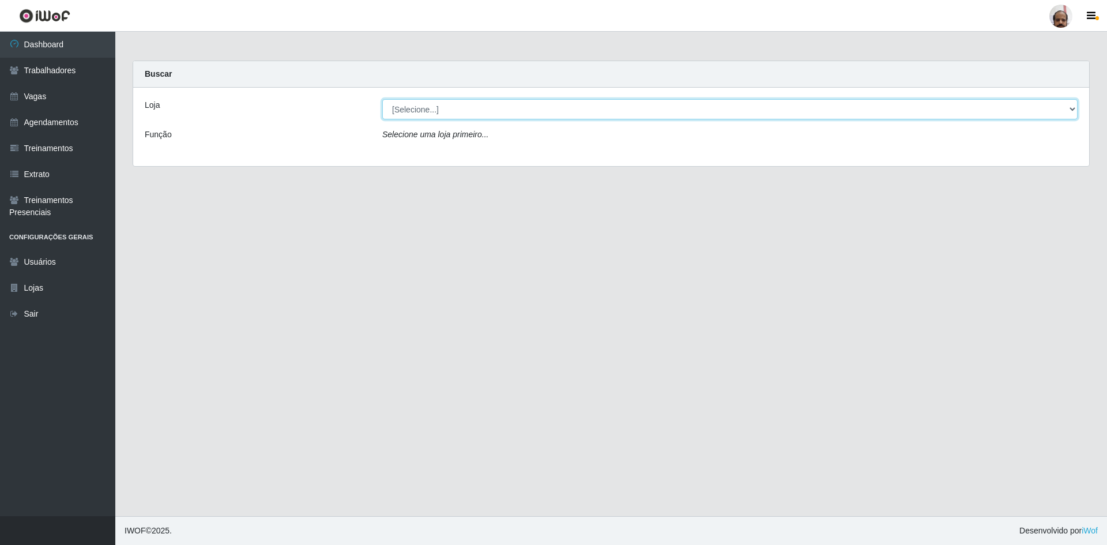
click at [555, 117] on select "[Selecione...] Mar Vermelho - Loja 05" at bounding box center [729, 109] width 695 height 20
select select "252"
click at [382, 99] on select "[Selecione...] Mar Vermelho - Loja 05" at bounding box center [729, 109] width 695 height 20
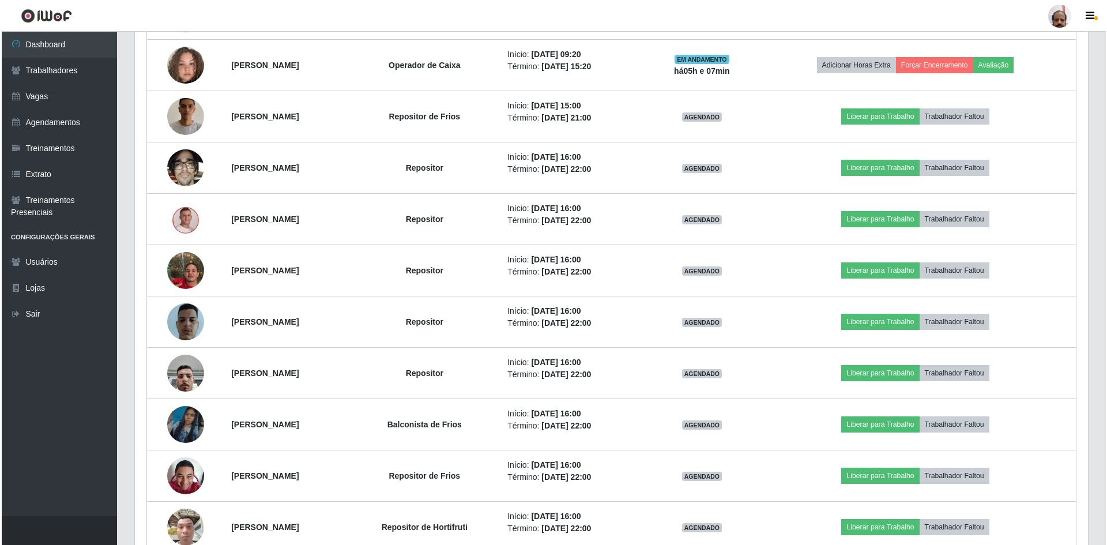
scroll to position [692, 0]
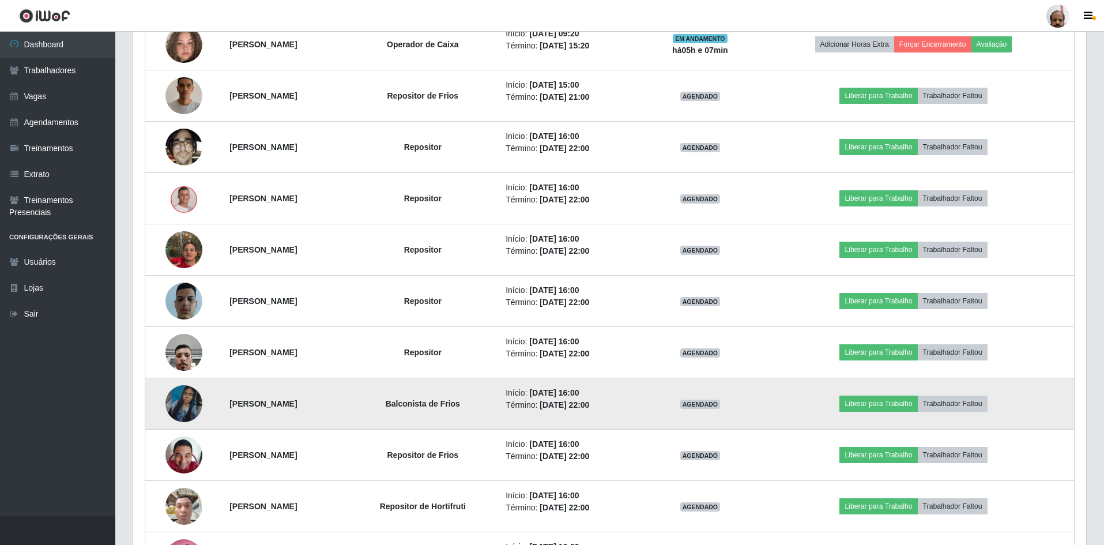
click at [183, 400] on img at bounding box center [183, 404] width 37 height 66
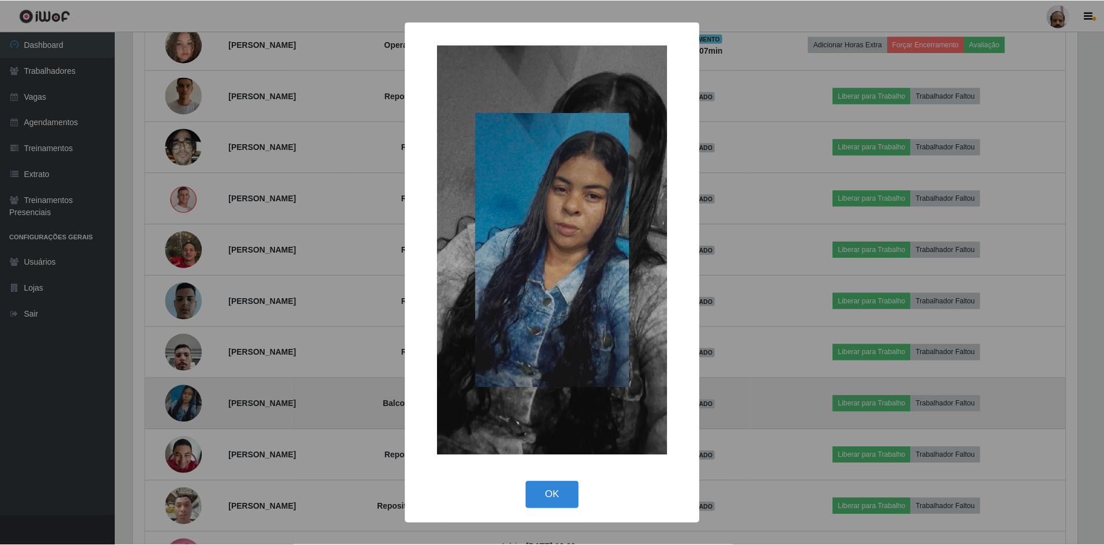
scroll to position [239, 947]
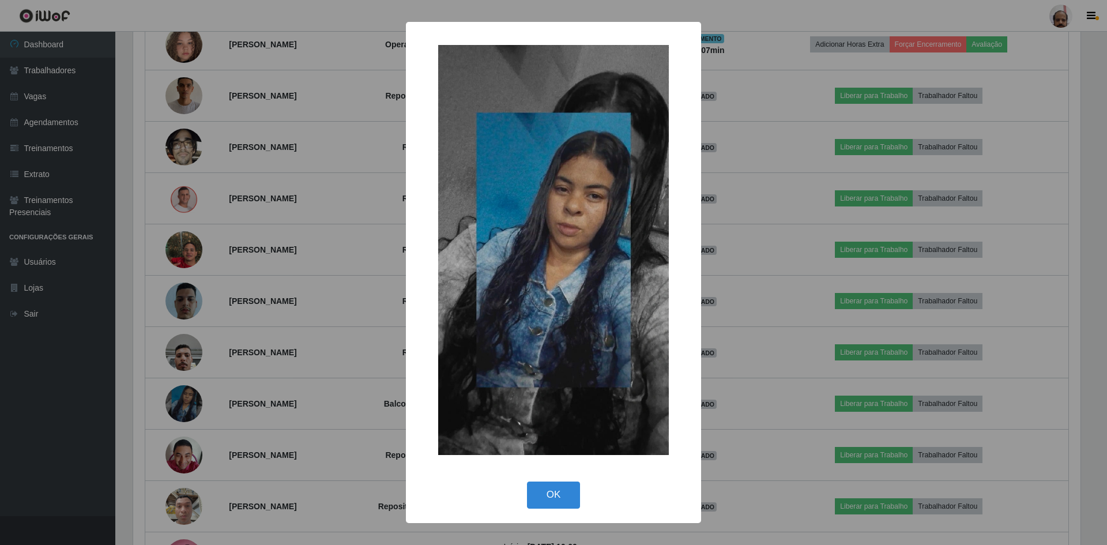
click at [184, 400] on div "× OK Cancel" at bounding box center [553, 272] width 1107 height 545
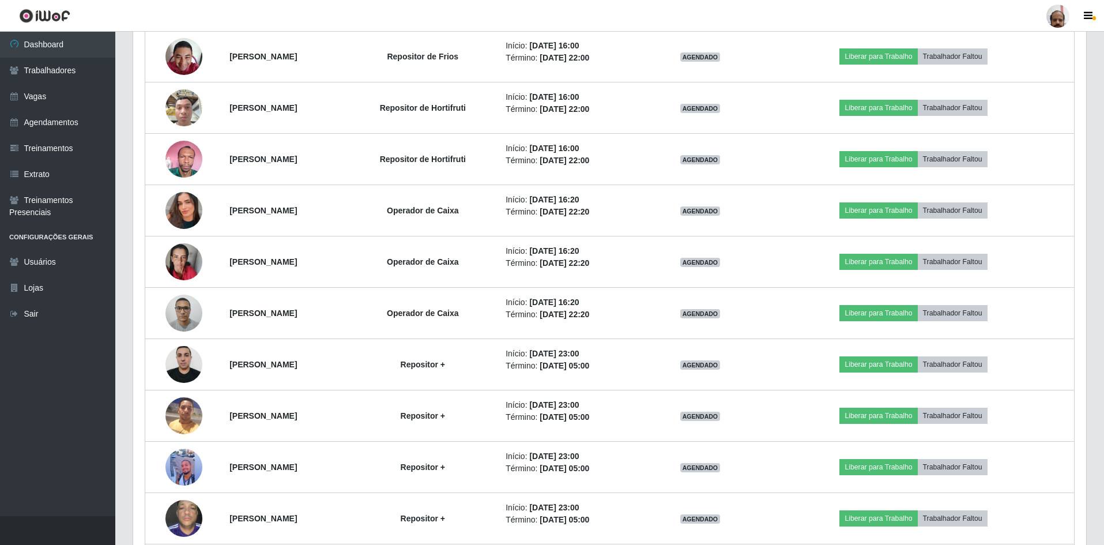
scroll to position [1153, 0]
